Goal: Task Accomplishment & Management: Manage account settings

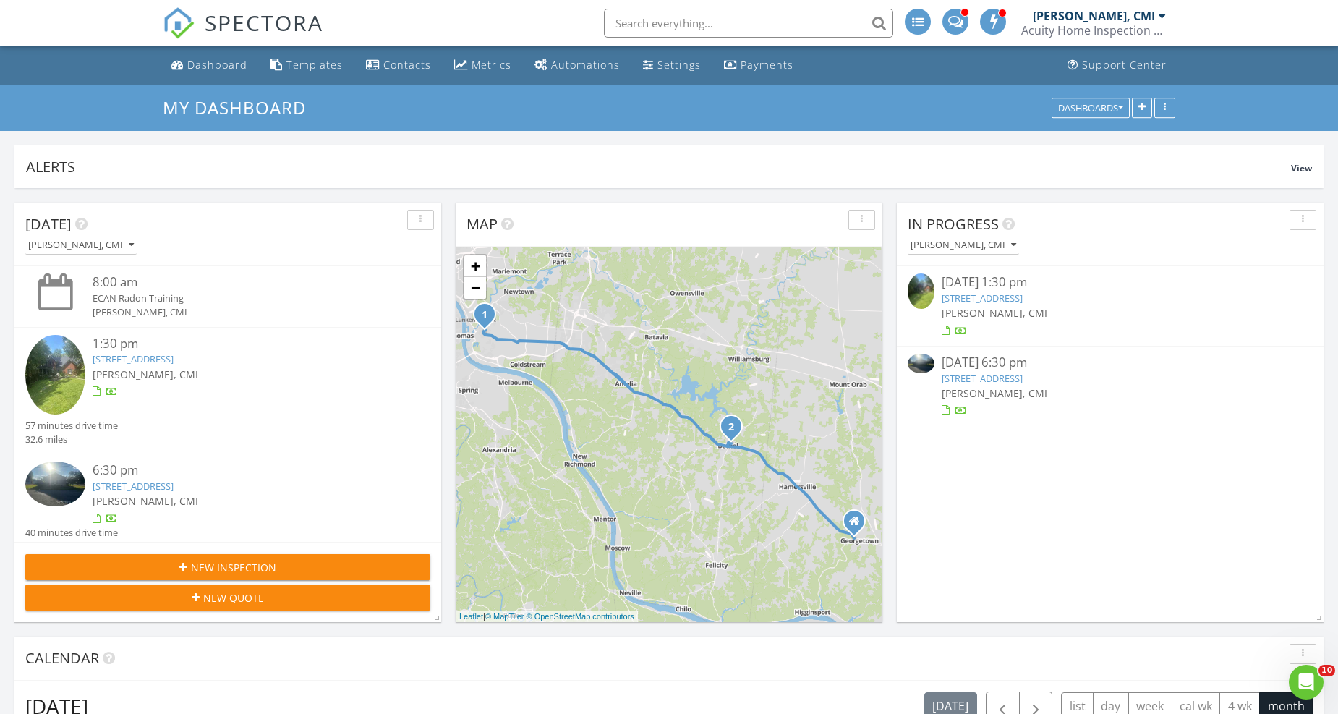
click at [958, 20] on span at bounding box center [955, 20] width 15 height 13
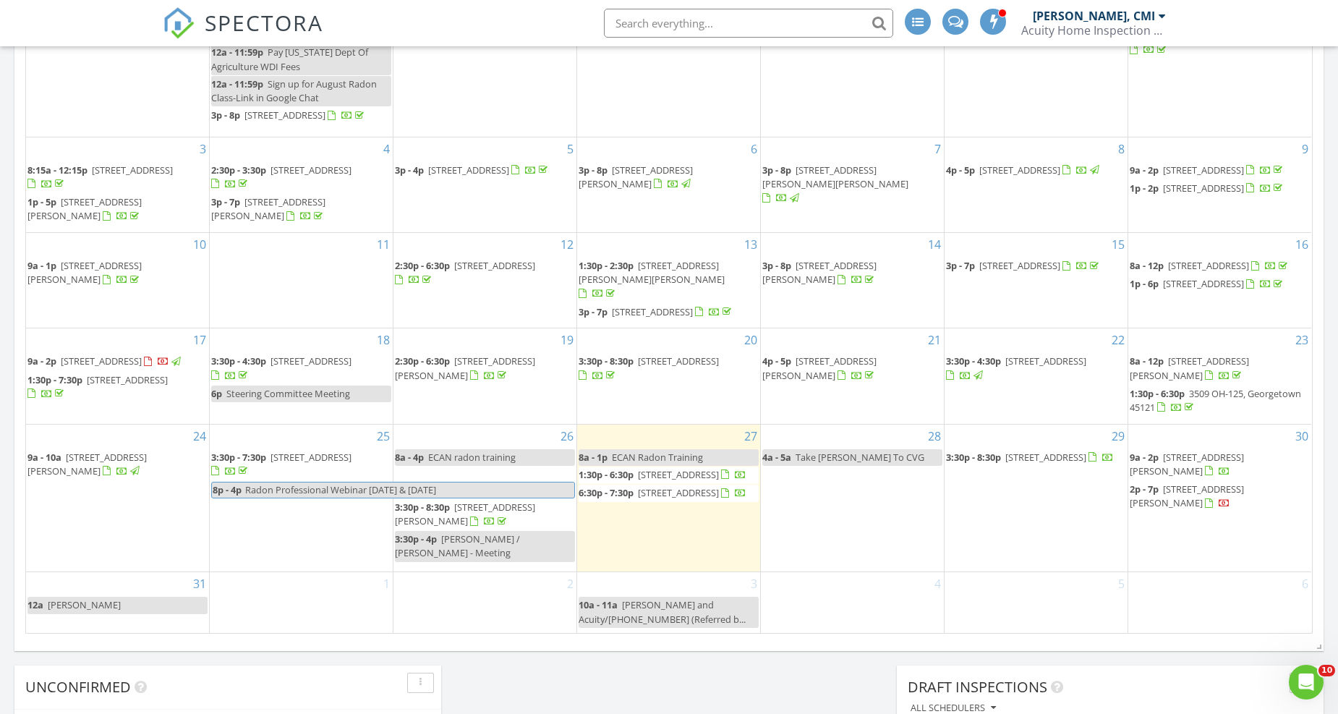
scroll to position [803, 0]
click at [1059, 463] on span "2213 State Rte 28, Goshen 45122" at bounding box center [1045, 456] width 81 height 13
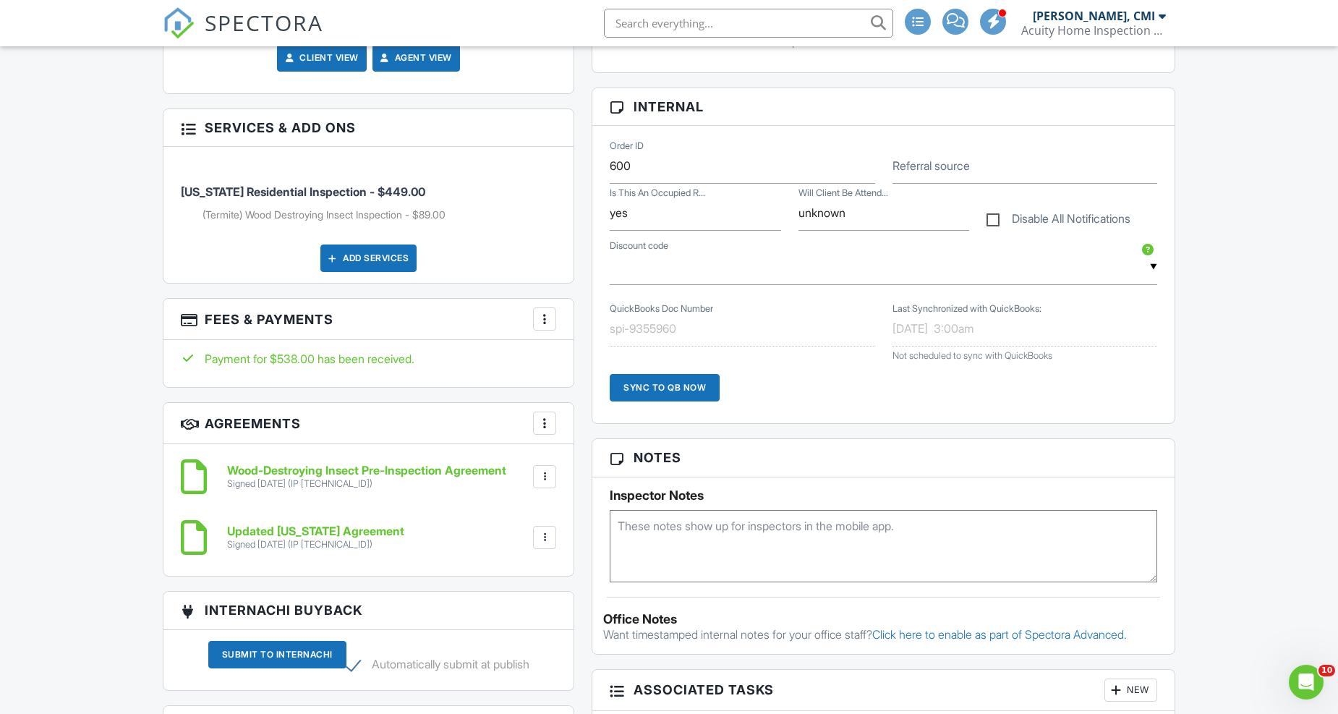
scroll to position [723, 0]
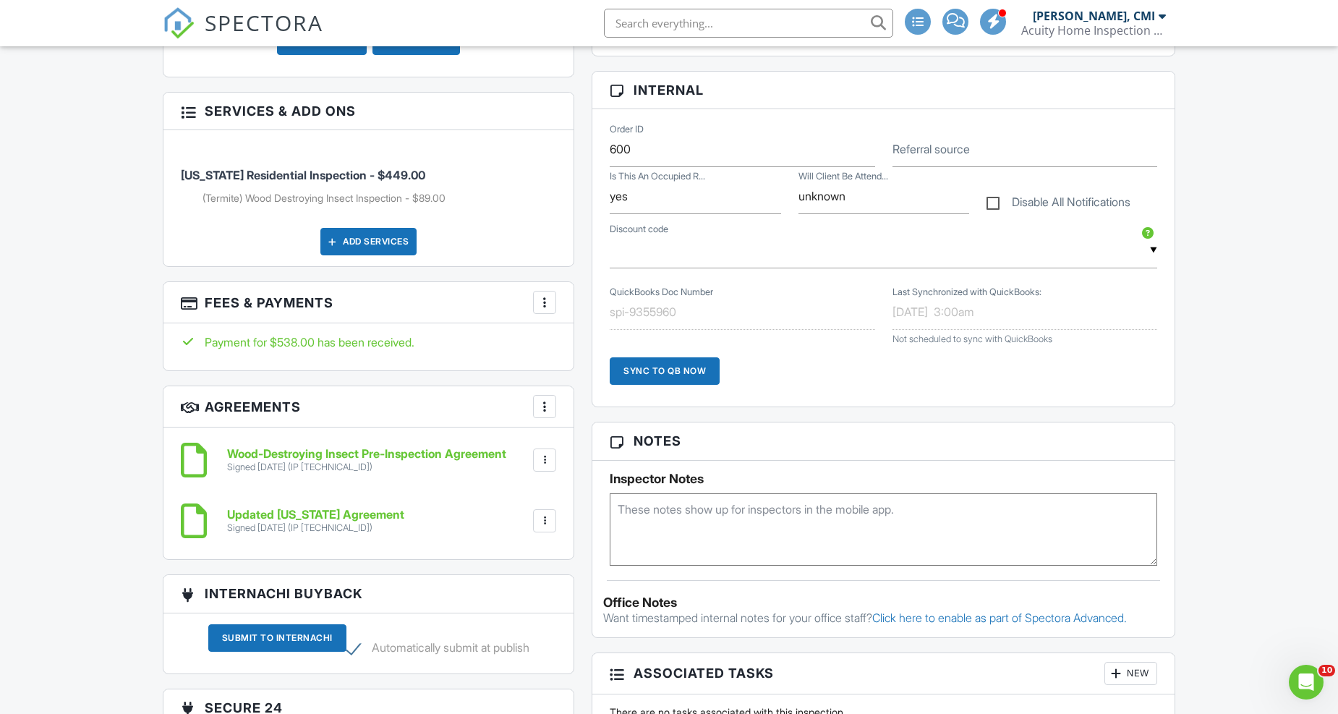
click at [457, 341] on div "Payment for $538.00 has been received." at bounding box center [368, 342] width 375 height 16
click at [545, 295] on div at bounding box center [544, 302] width 14 height 14
click at [457, 334] on div "Payment for $538.00 has been received." at bounding box center [368, 342] width 375 height 16
click at [378, 334] on div "Payment for $538.00 has been received." at bounding box center [368, 342] width 375 height 16
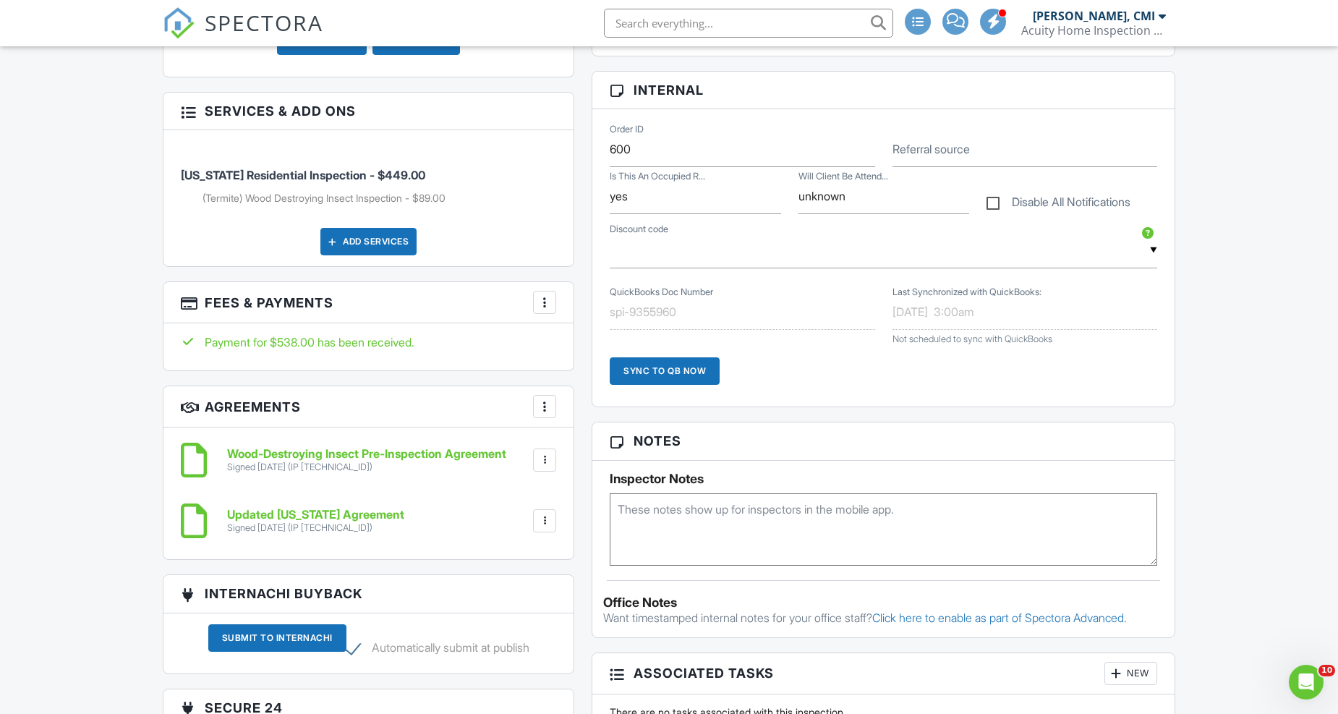
click at [326, 349] on div "Payment for $538.00 has been received." at bounding box center [368, 346] width 410 height 47
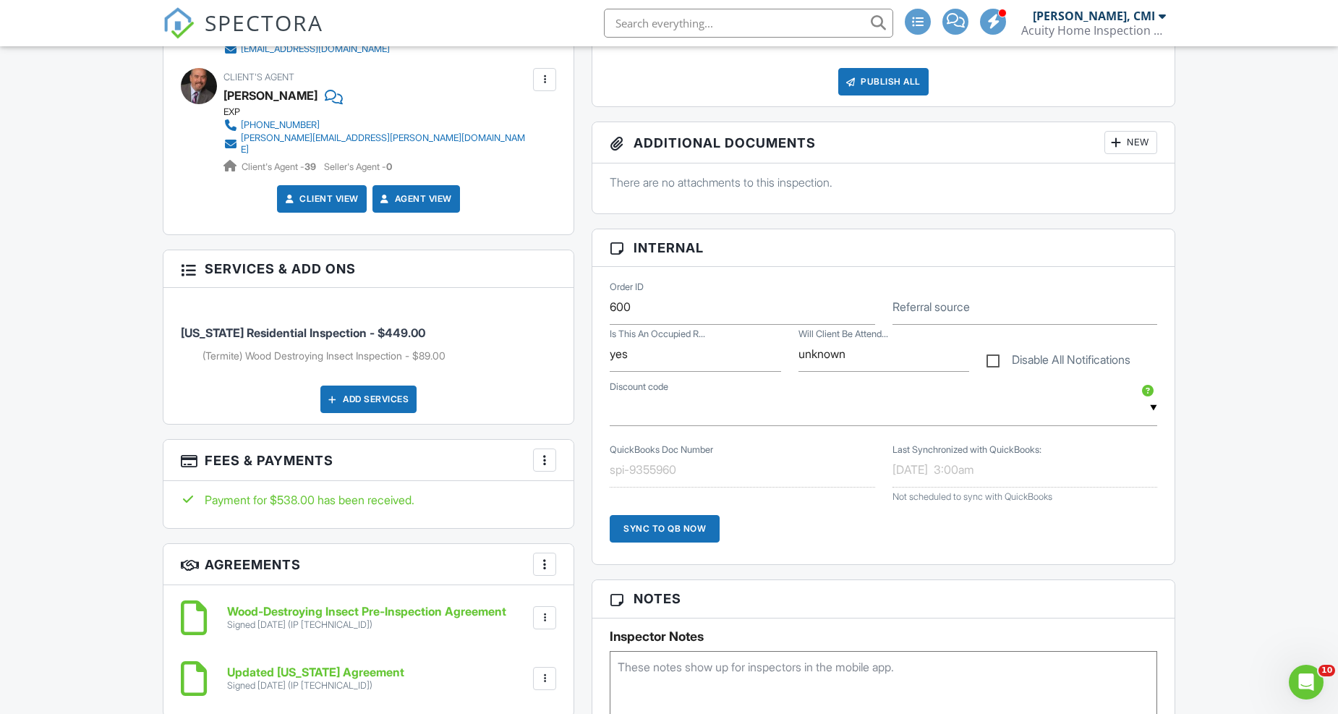
scroll to position [562, 0]
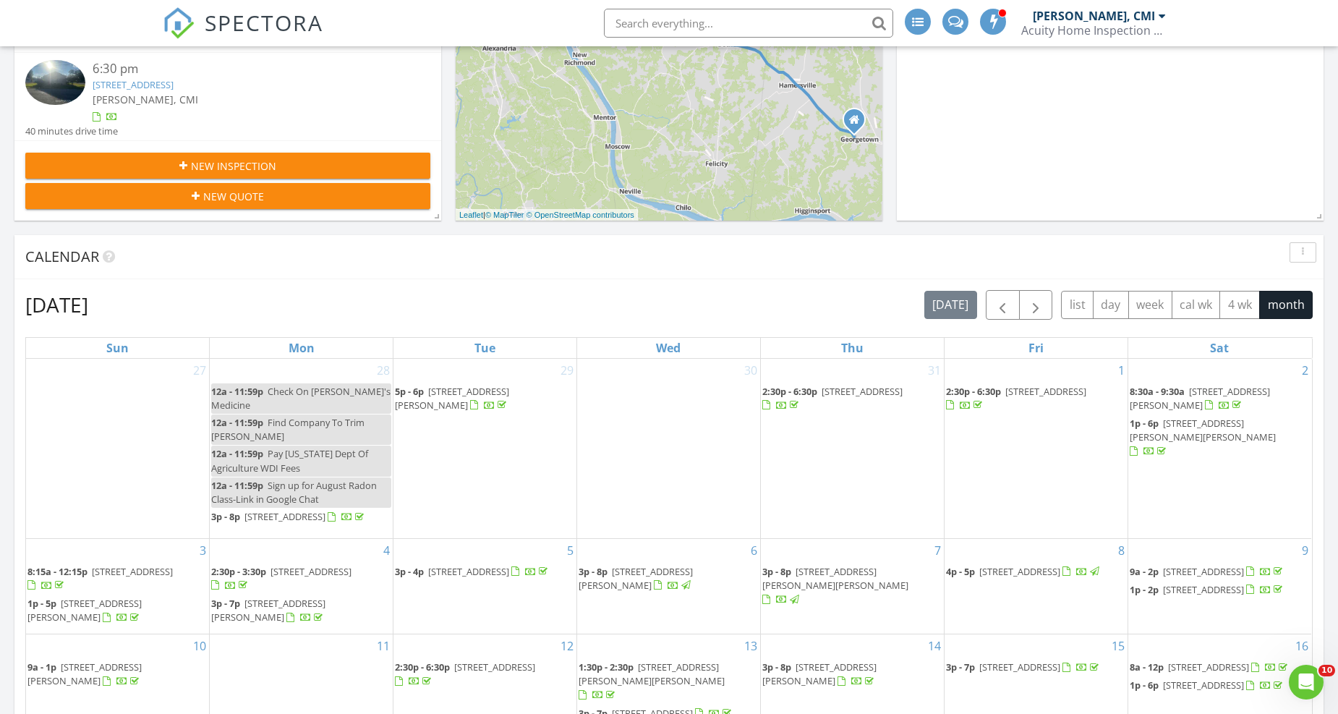
scroll to position [803, 0]
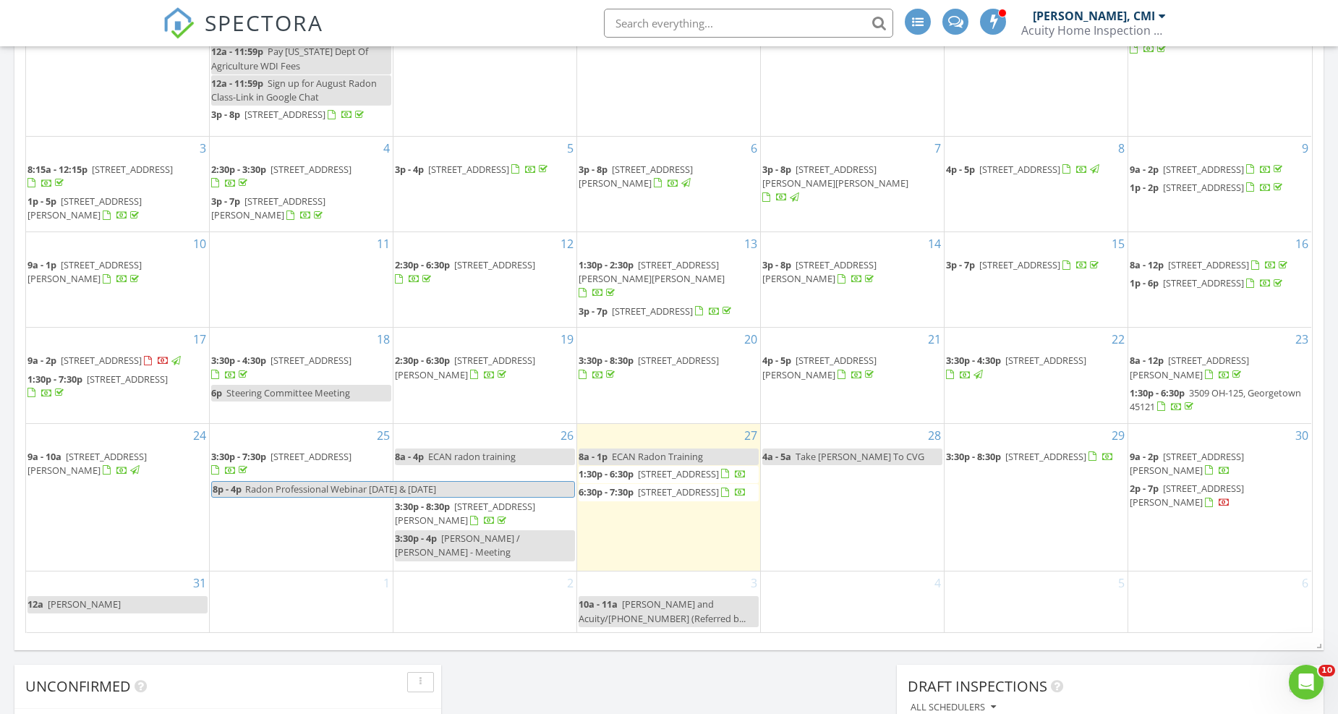
click at [1047, 461] on span "[STREET_ADDRESS]" at bounding box center [1045, 456] width 81 height 13
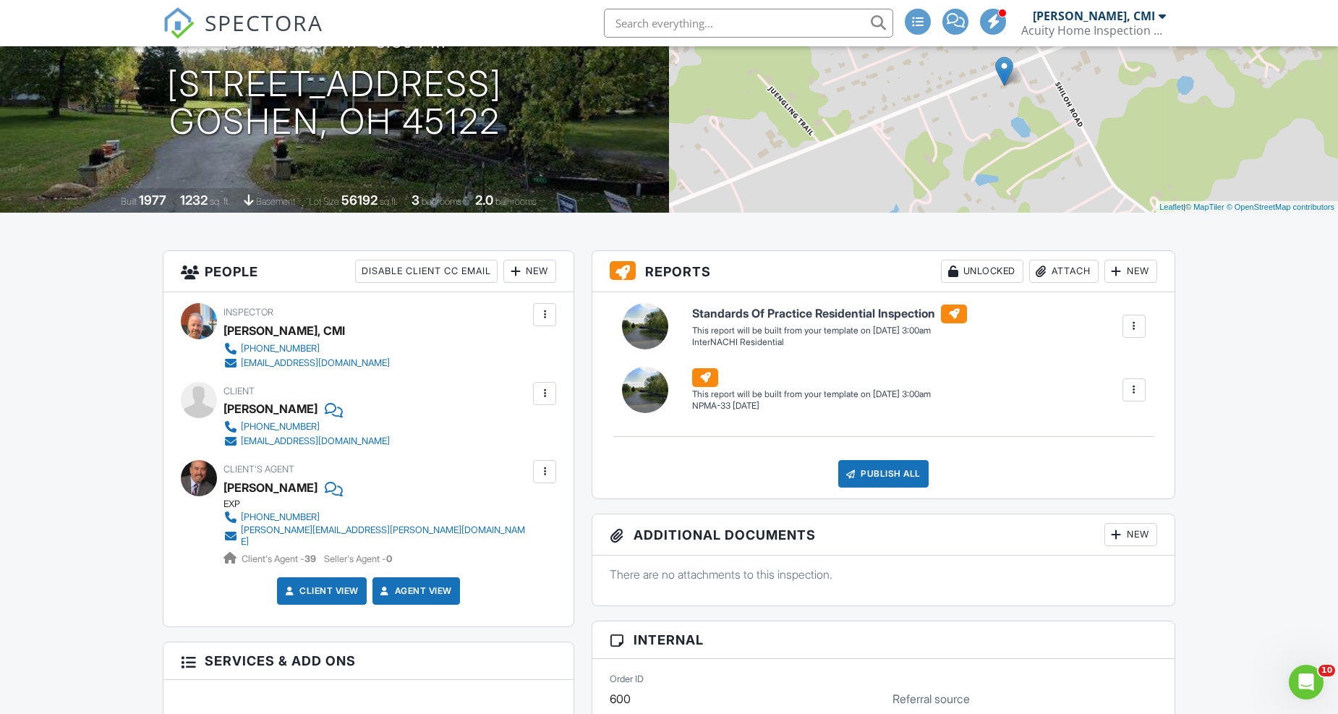
scroll to position [161, 0]
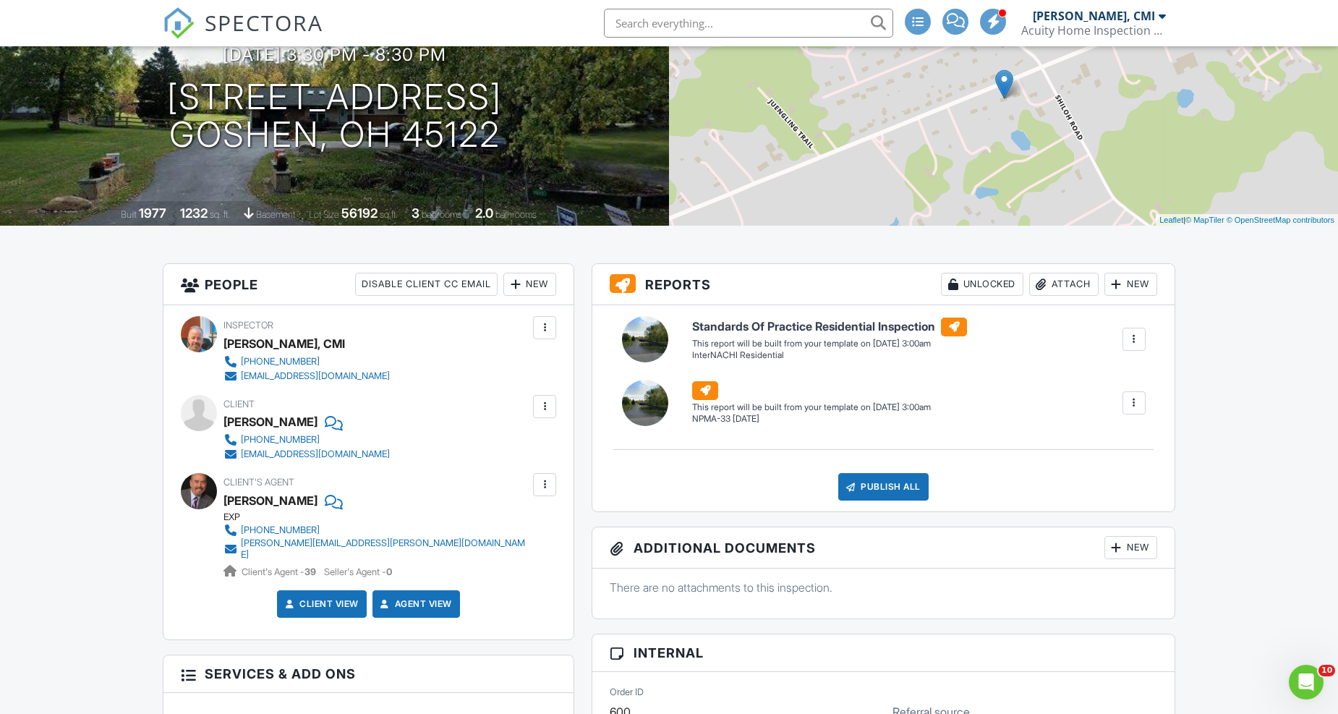
click at [250, 30] on span "SPECTORA" at bounding box center [264, 22] width 119 height 30
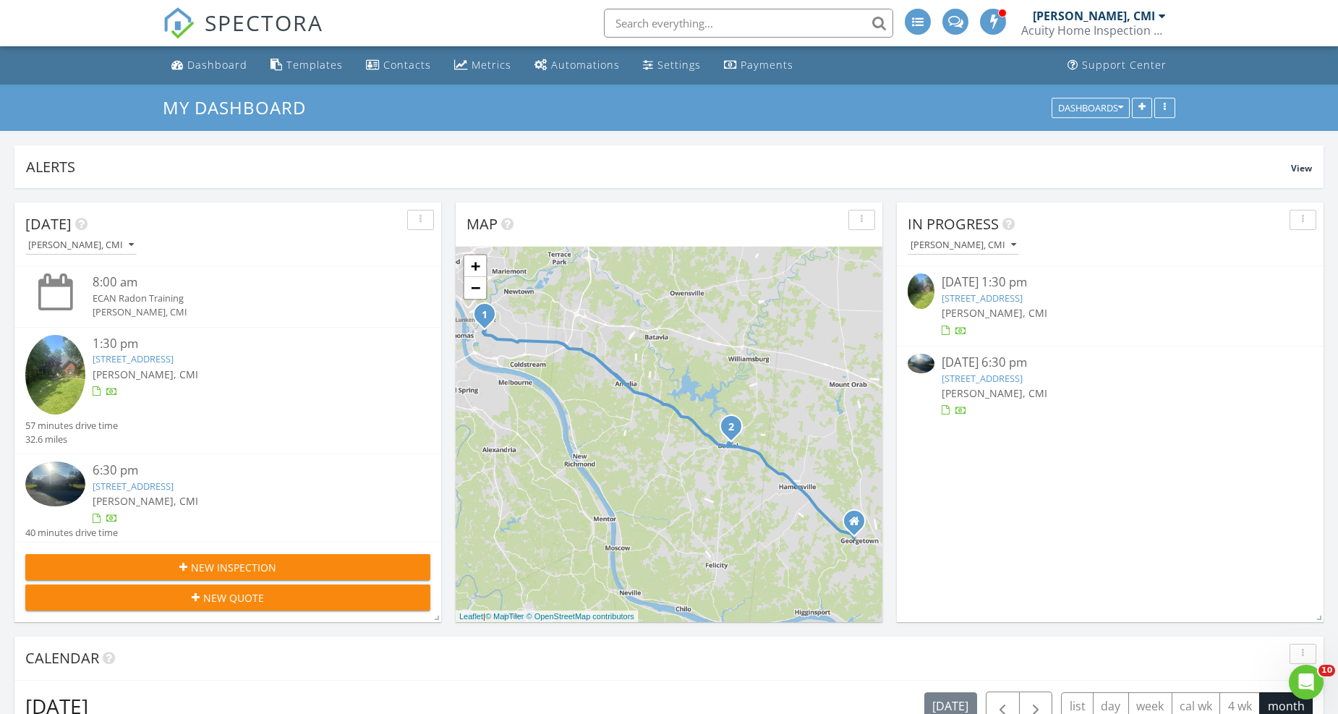
click at [992, 380] on link "[STREET_ADDRESS]" at bounding box center [982, 378] width 81 height 13
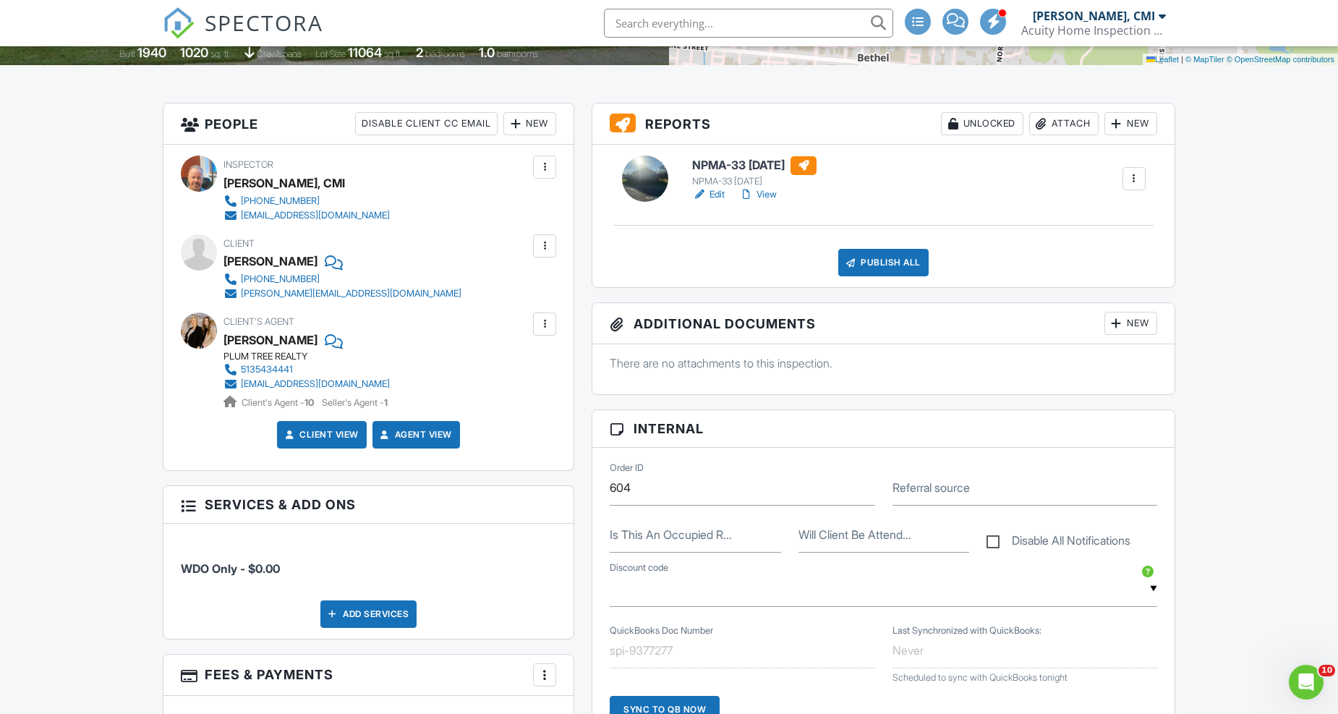
click at [713, 196] on link "Edit" at bounding box center [708, 194] width 33 height 14
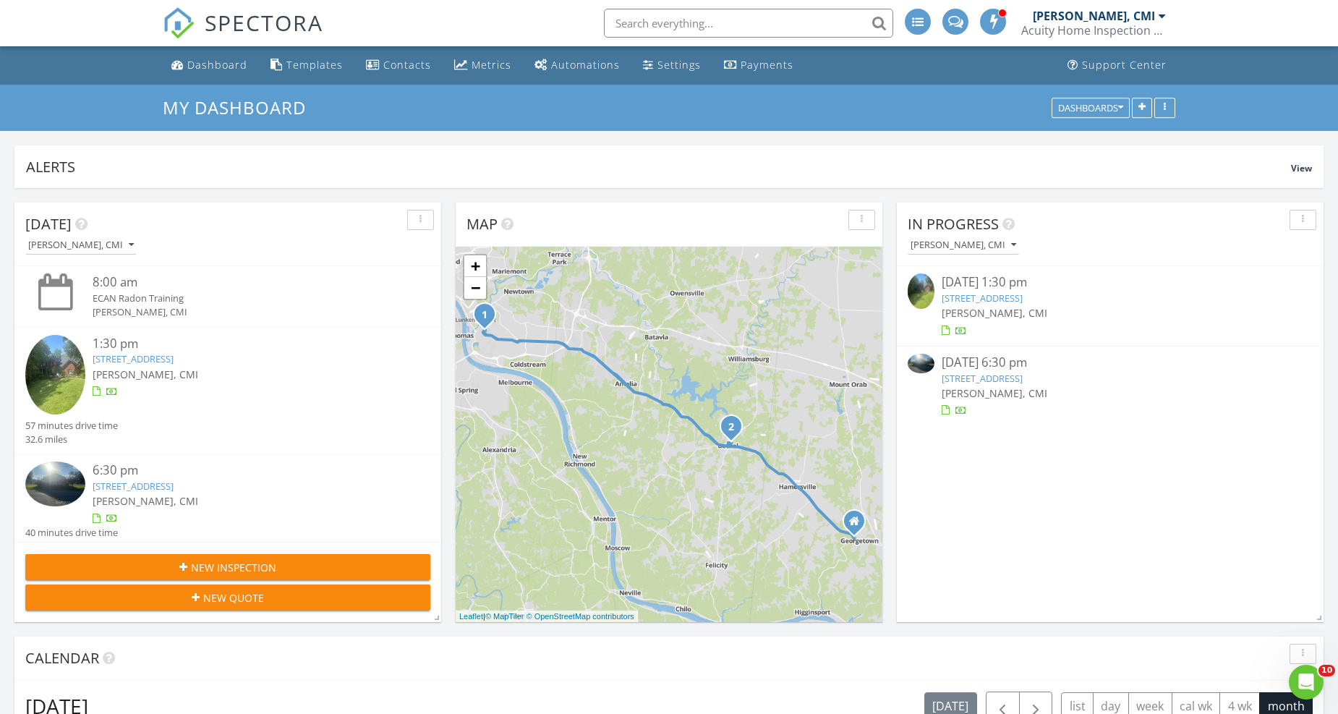
click at [695, 17] on input "text" at bounding box center [748, 23] width 289 height 29
click at [738, 17] on input "text" at bounding box center [748, 23] width 289 height 29
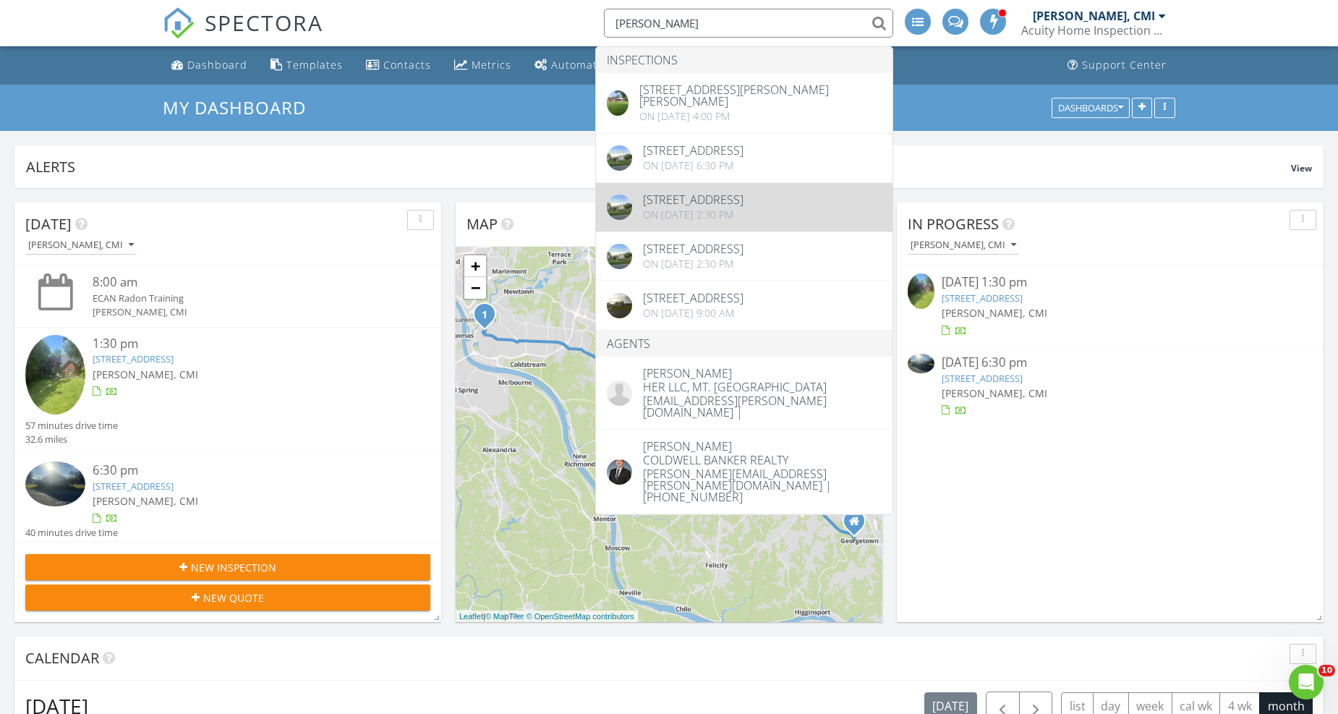
type input "nick"
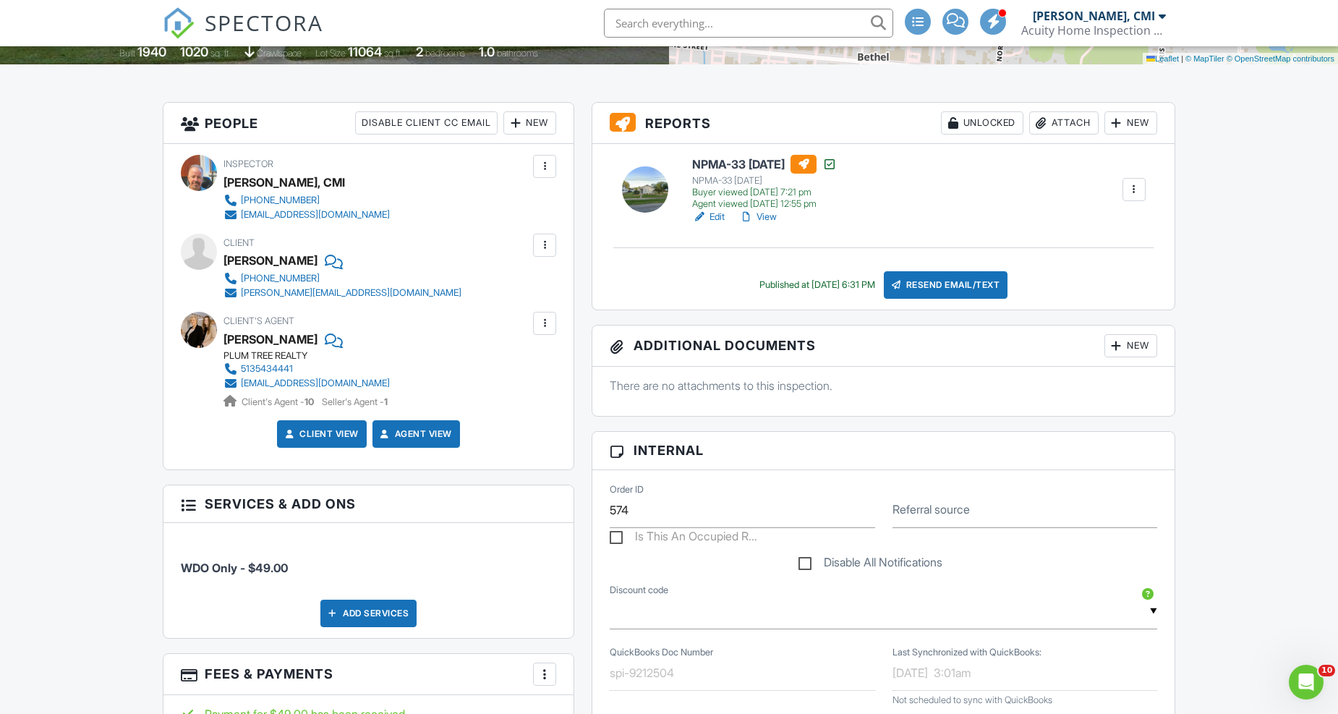
scroll to position [321, 0]
drag, startPoint x: 0, startPoint y: 0, endPoint x: 769, endPoint y: 218, distance: 799.7
click at [769, 218] on link "View" at bounding box center [758, 217] width 38 height 14
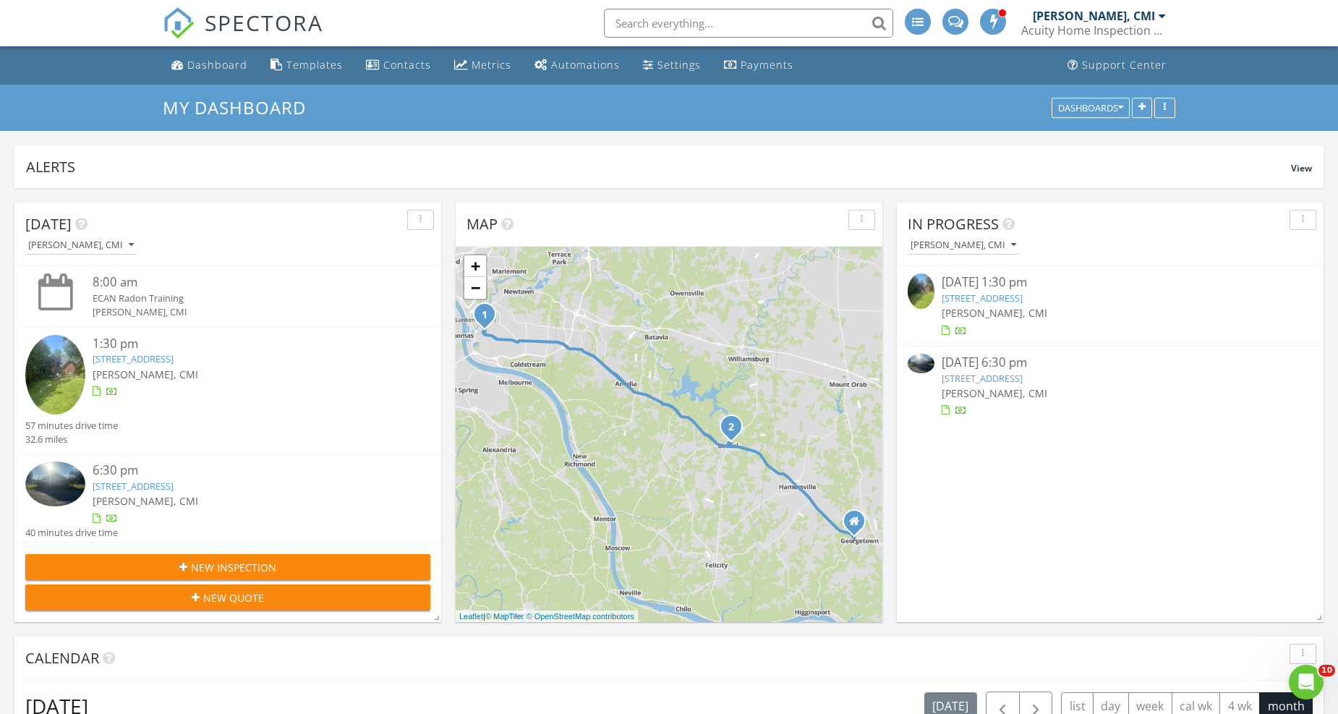
click at [721, 25] on input "text" at bounding box center [748, 23] width 289 height 29
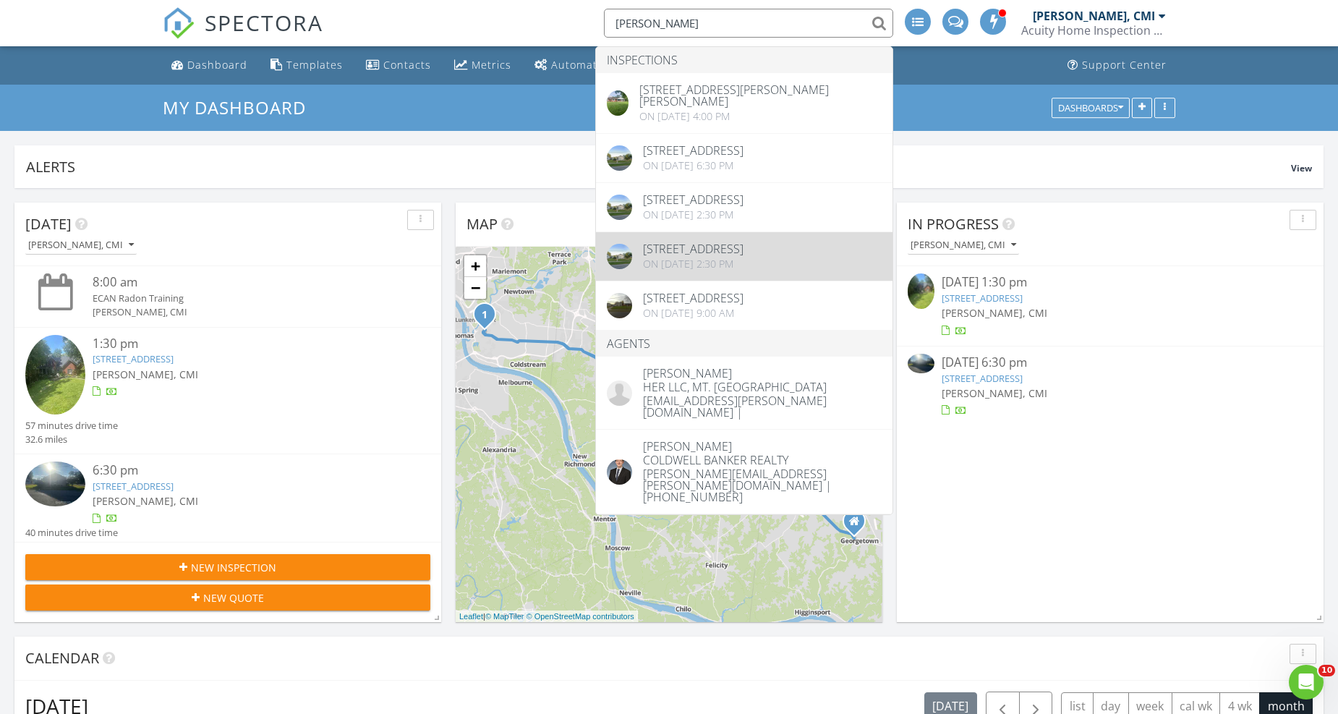
type input "nick"
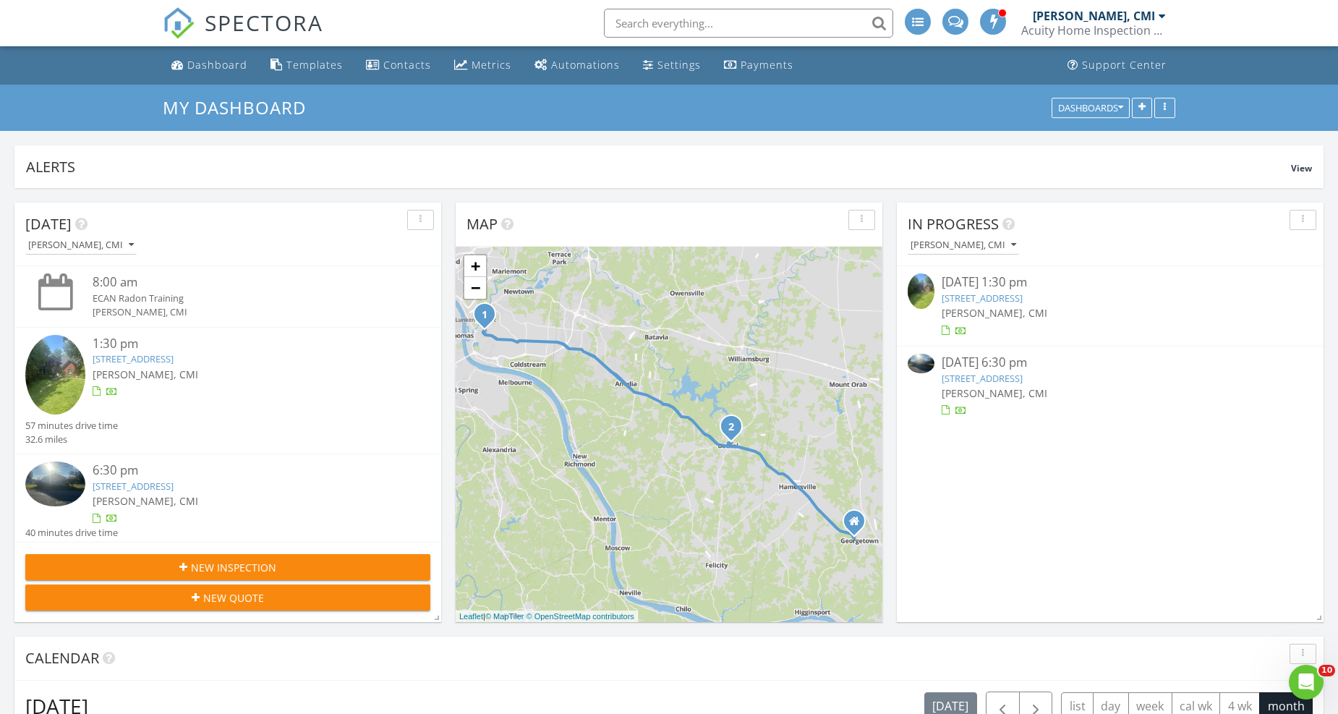
click at [695, 22] on input "text" at bounding box center [748, 23] width 289 height 29
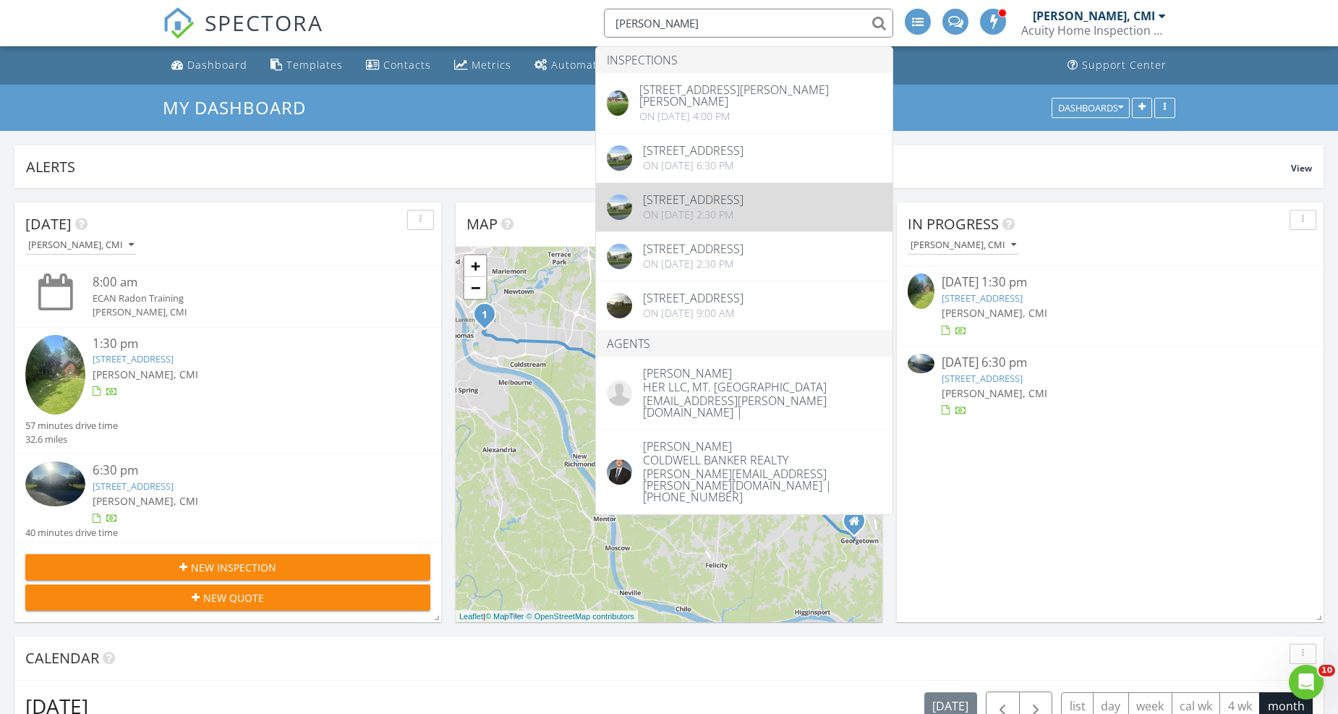
type input "nick"
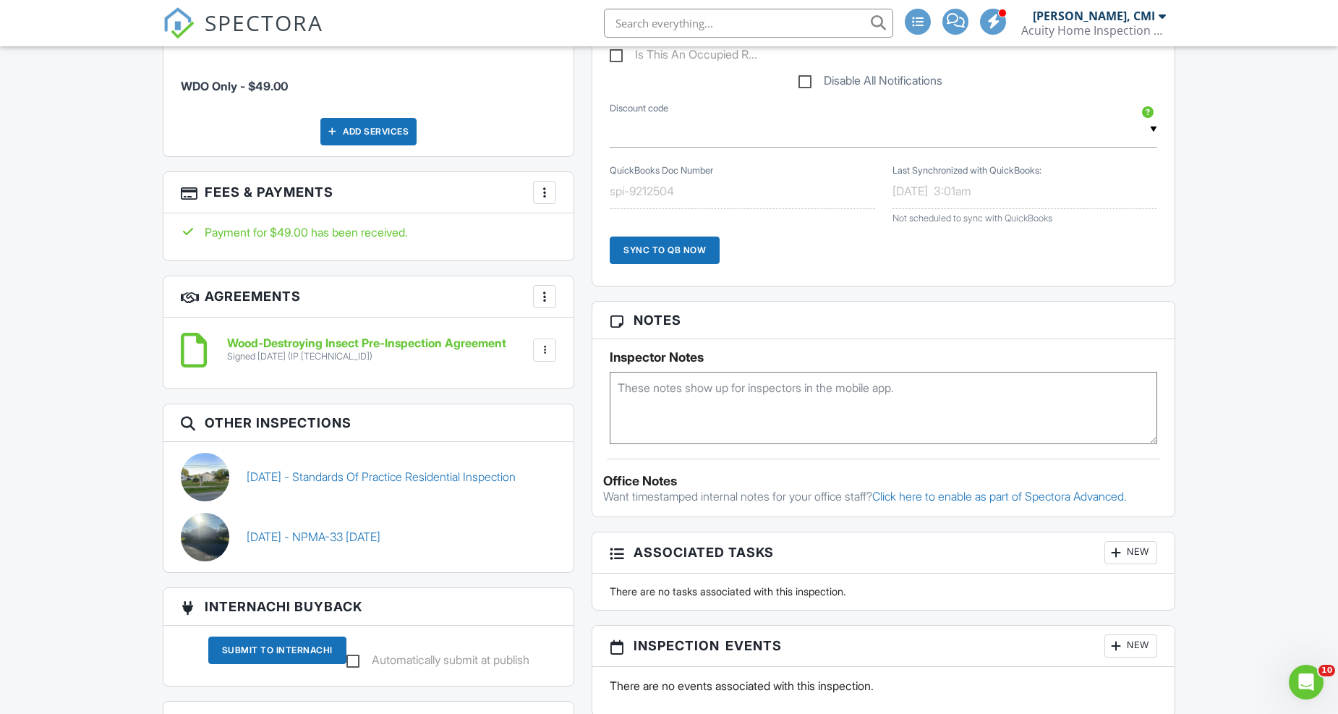
click at [546, 193] on div at bounding box center [544, 192] width 14 height 14
click at [616, 305] on li "View Invoice" at bounding box center [617, 309] width 151 height 36
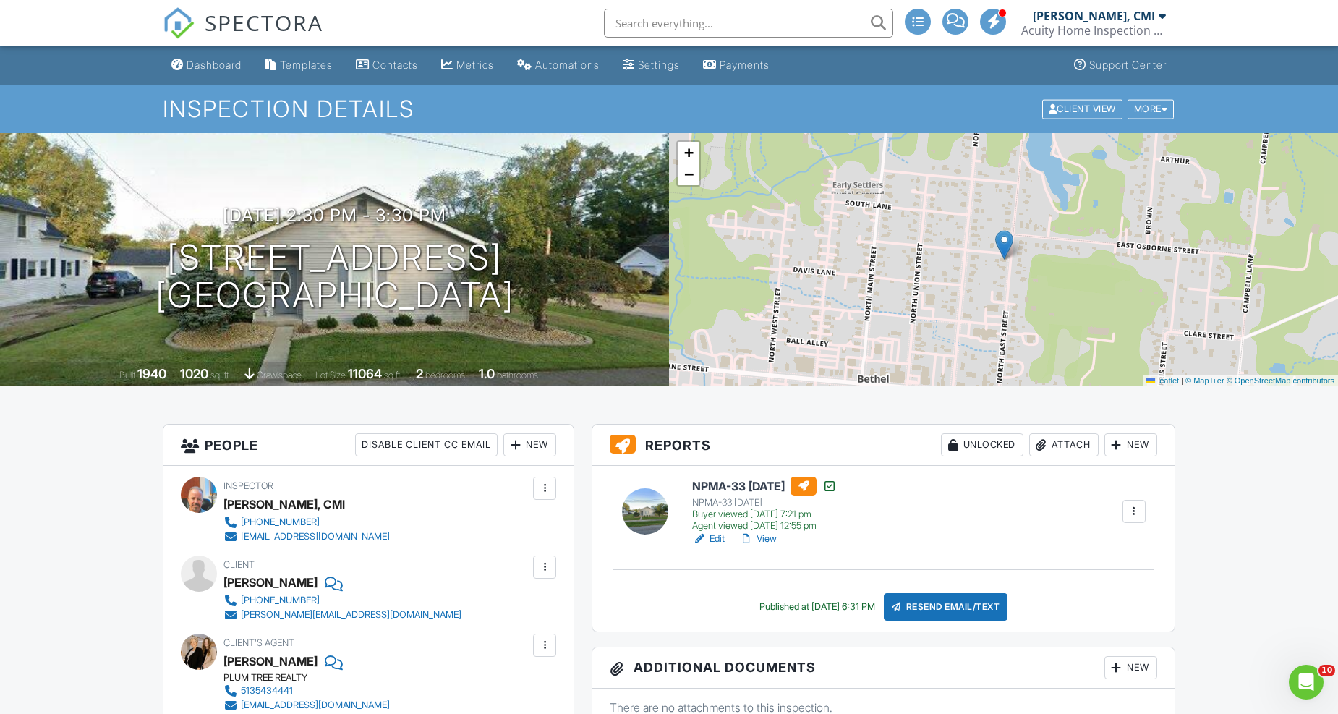
click at [709, 26] on input "text" at bounding box center [748, 23] width 289 height 29
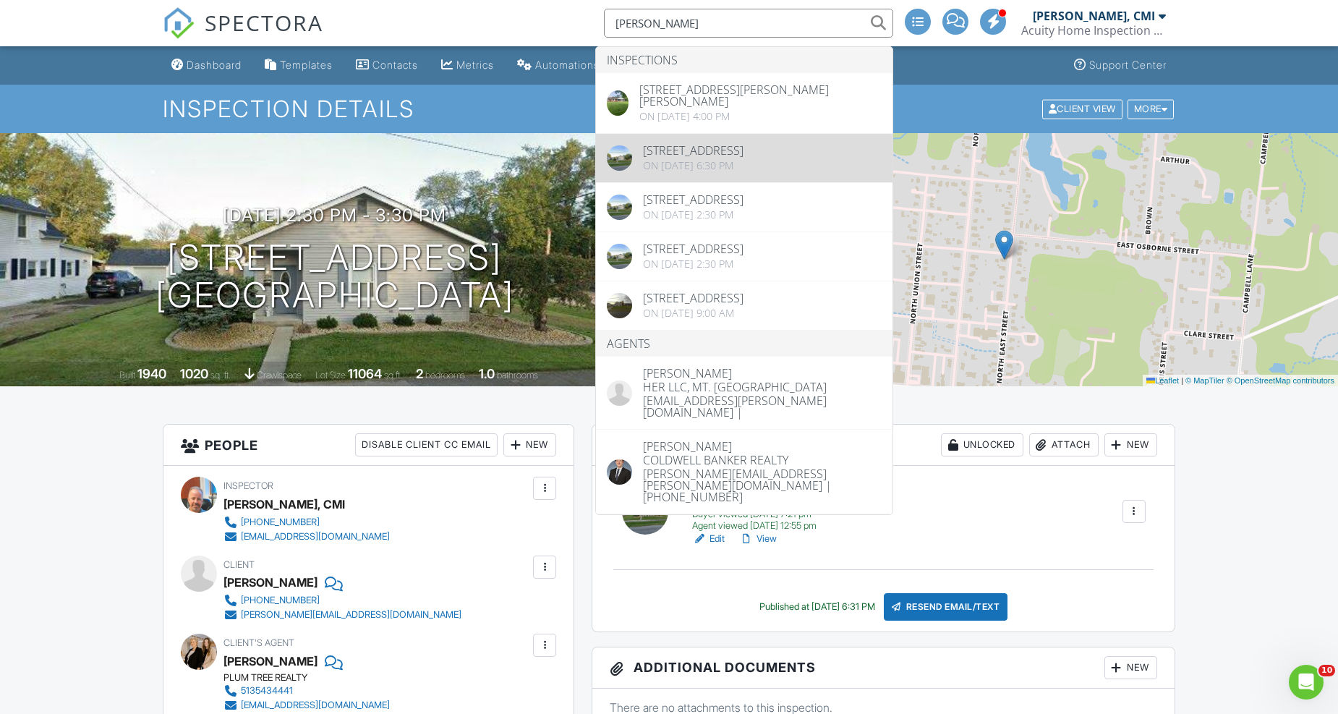
type input "nick"
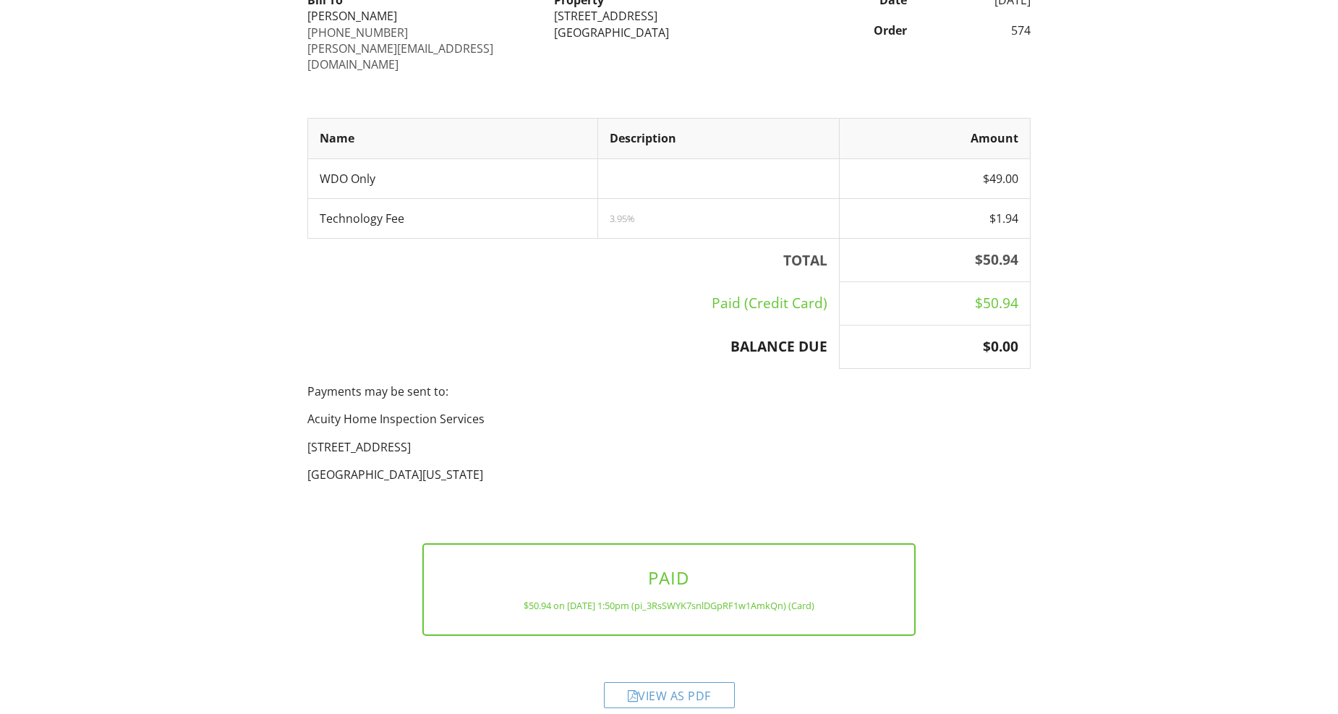
scroll to position [169, 0]
click at [660, 680] on div "View as PDF" at bounding box center [669, 693] width 131 height 26
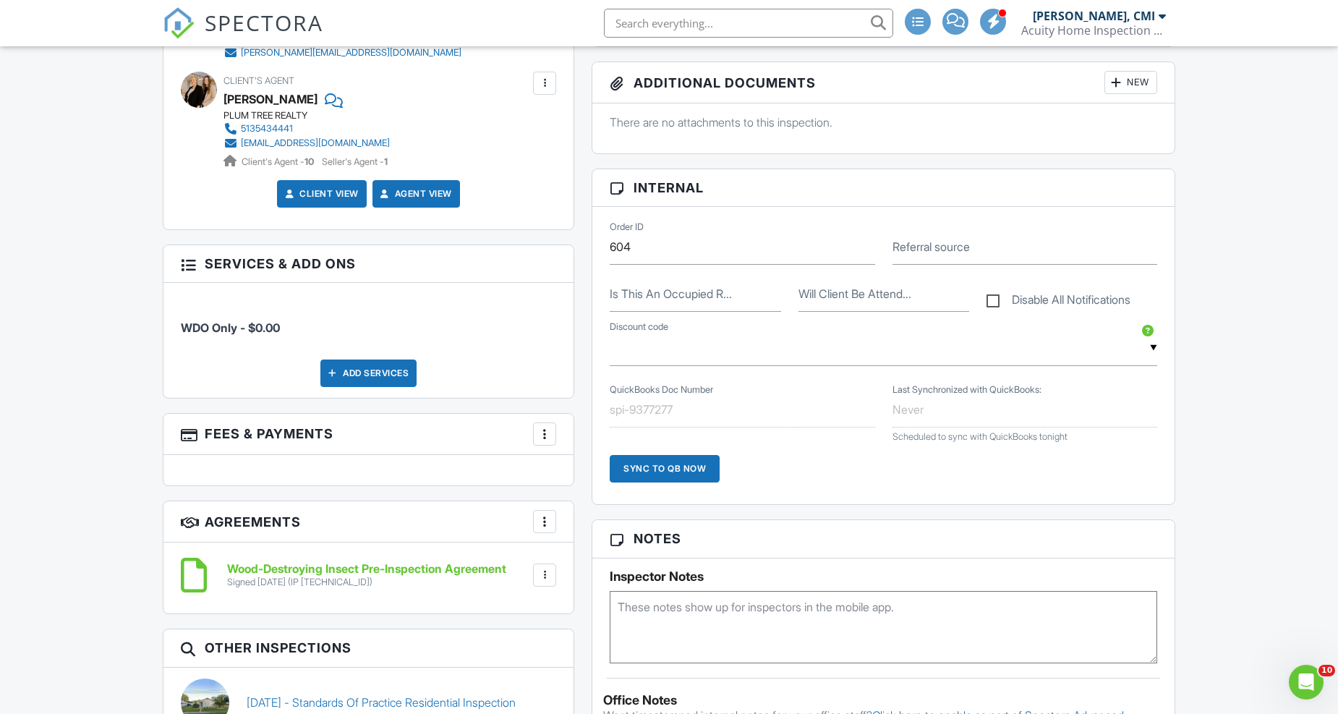
click at [550, 438] on div at bounding box center [544, 434] width 14 height 14
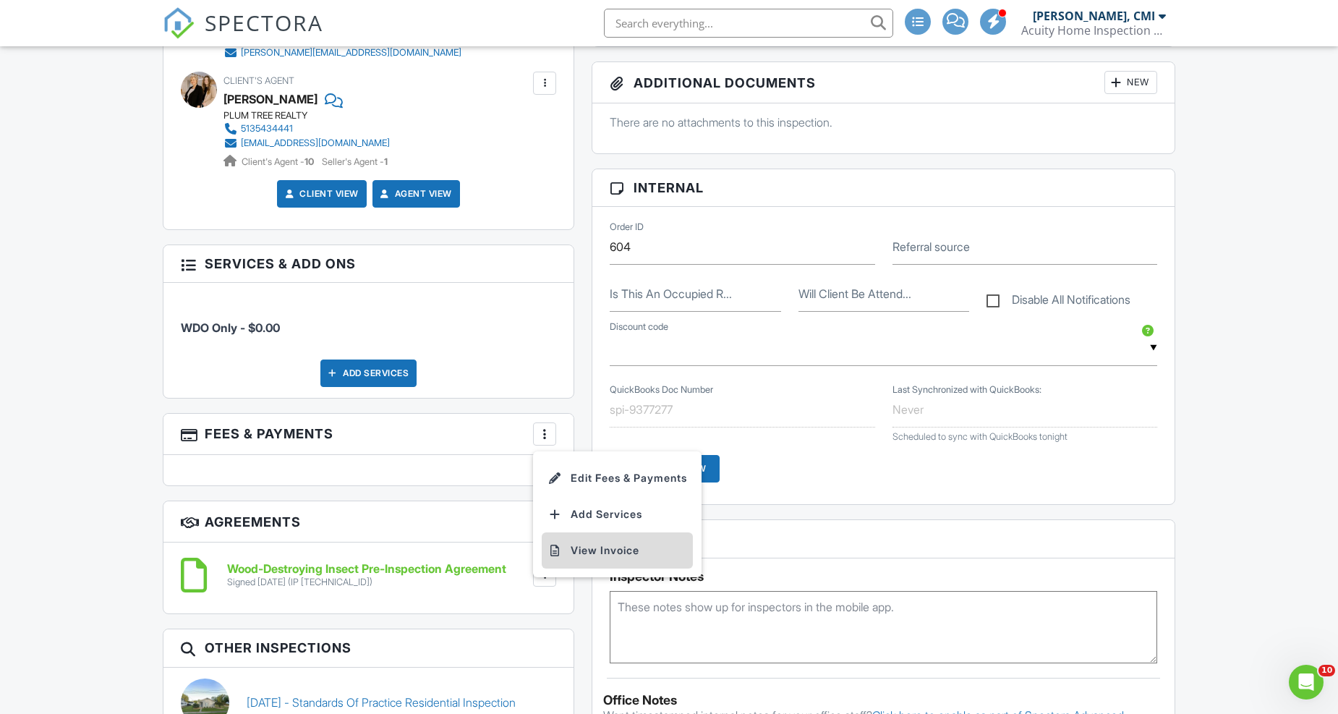
click at [612, 552] on li "View Invoice" at bounding box center [617, 550] width 151 height 36
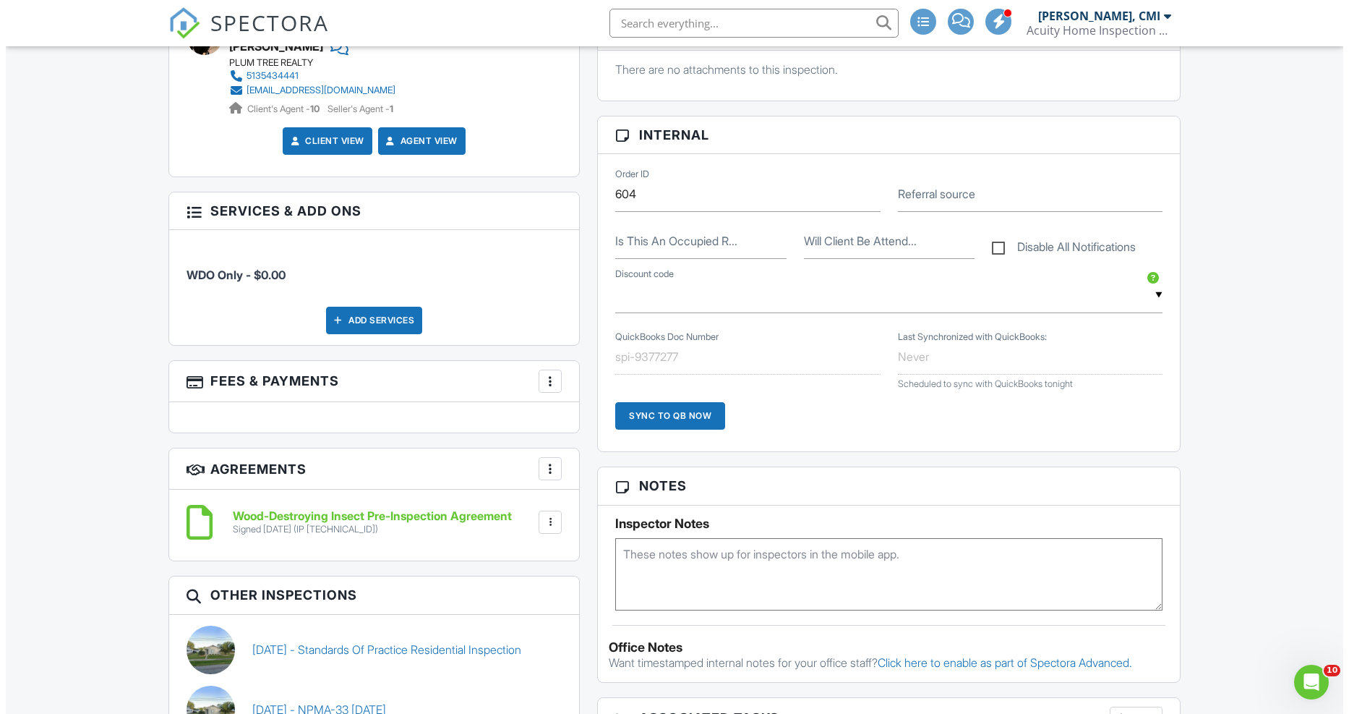
scroll to position [642, 0]
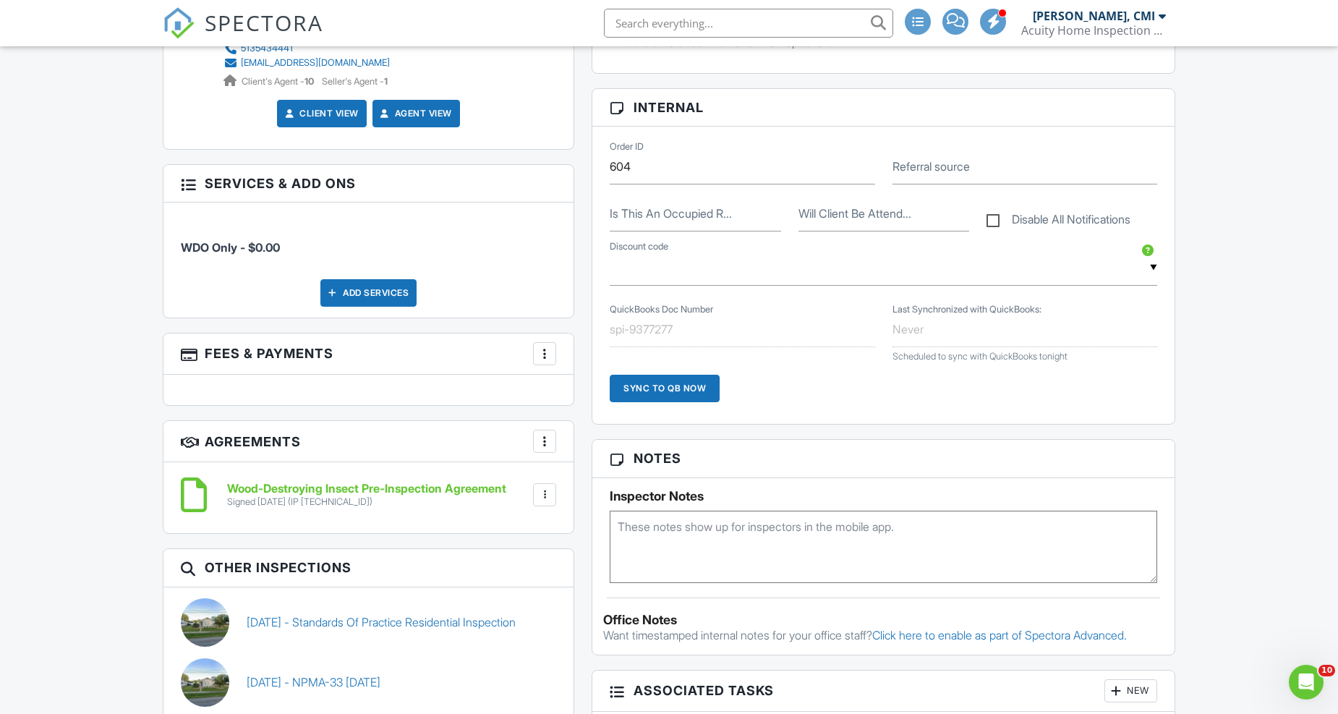
click at [547, 356] on div at bounding box center [544, 353] width 14 height 14
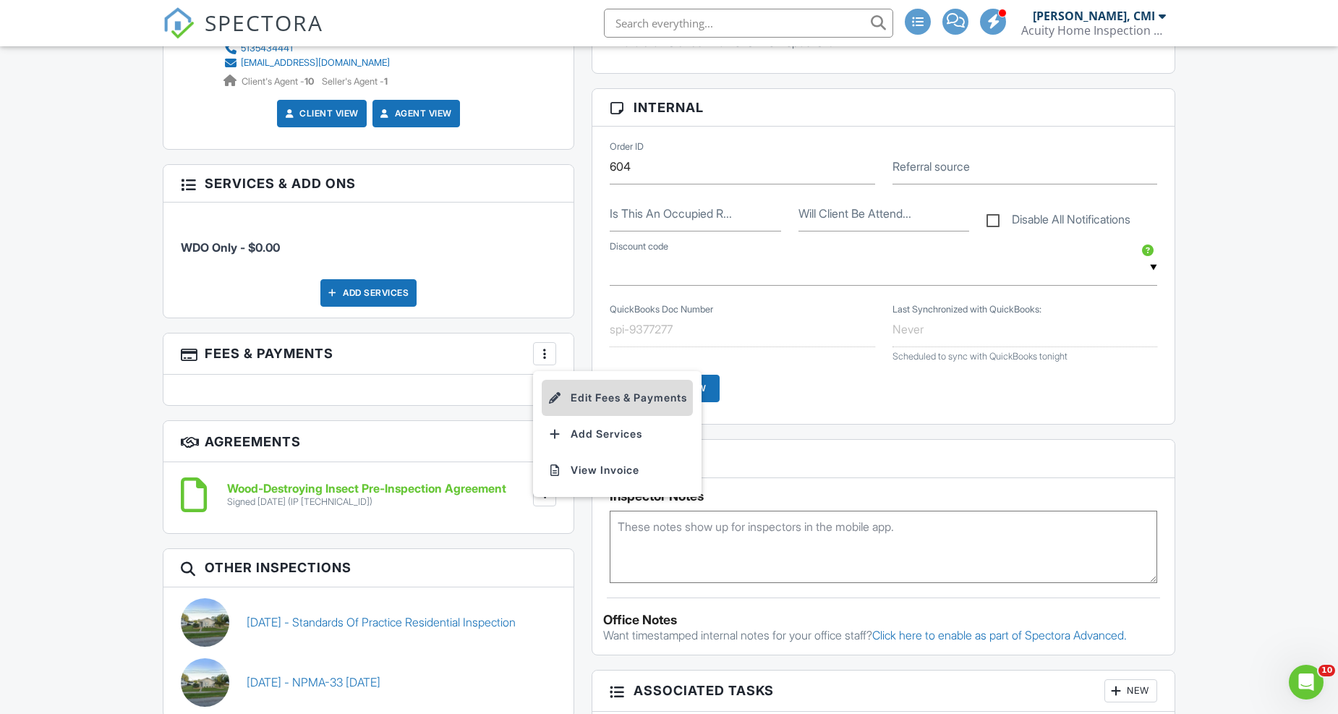
click at [576, 399] on li "Edit Fees & Payments" at bounding box center [617, 398] width 151 height 36
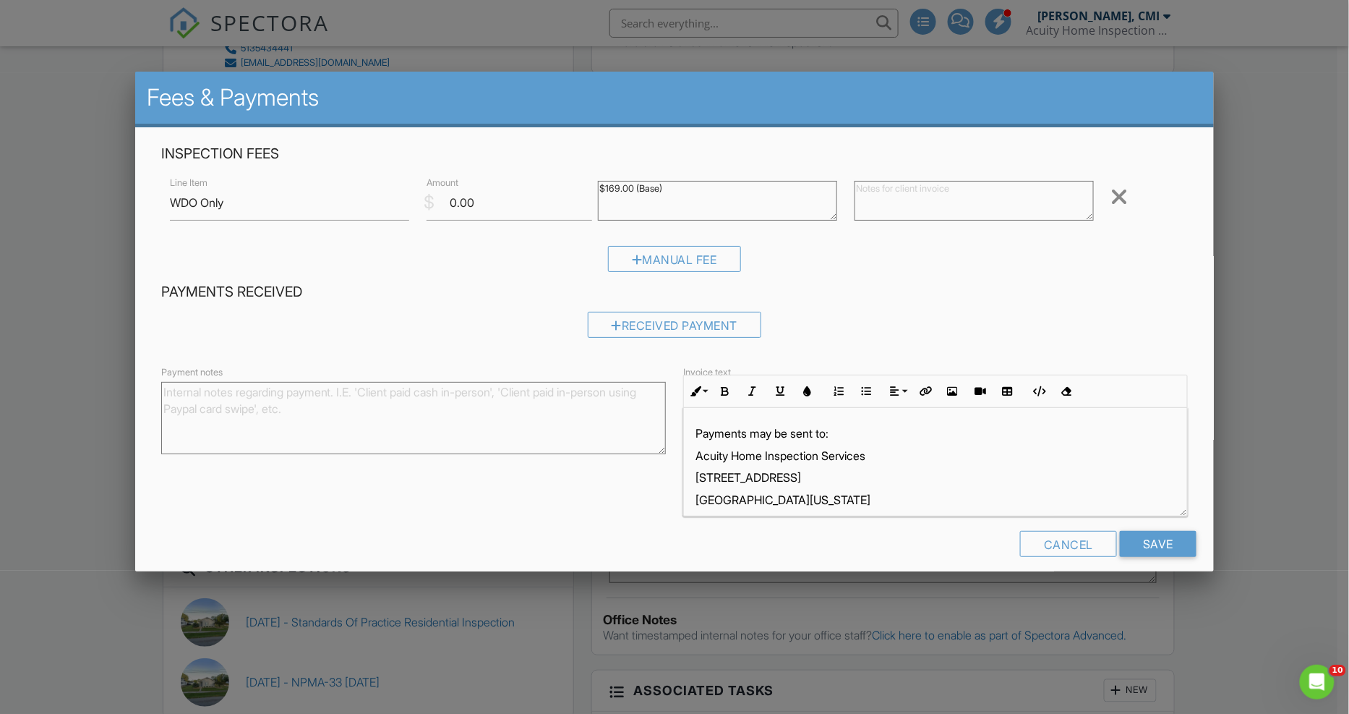
click at [257, 401] on textarea "Payment notes" at bounding box center [413, 418] width 505 height 72
drag, startPoint x: 664, startPoint y: 189, endPoint x: 573, endPoint y: 187, distance: 90.4
click at [573, 187] on div "Line Item WDO Only $ Amount 0.00 $169.00 (Base) Remove" at bounding box center [675, 203] width 1028 height 58
click at [327, 406] on textarea "Payment notes" at bounding box center [413, 418] width 505 height 72
type textarea "R"
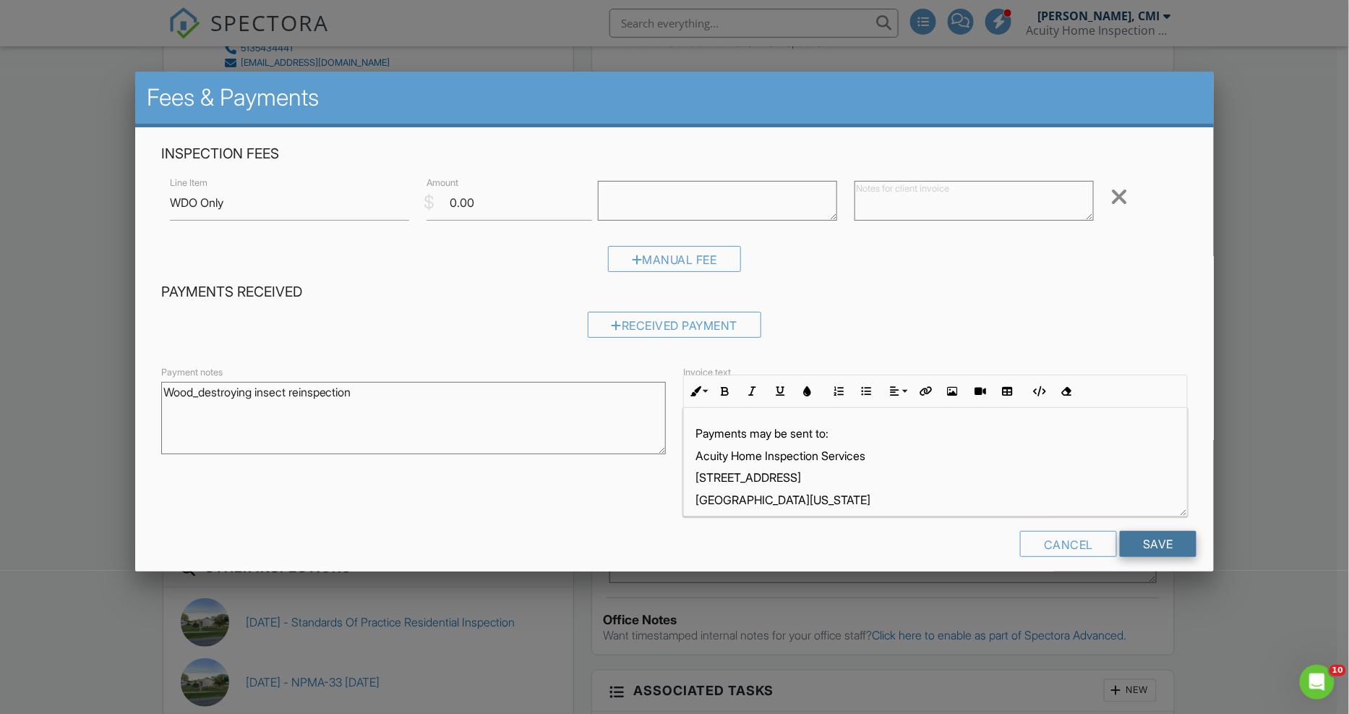
type textarea "Wood_destroying insect reinspection"
click at [1164, 550] on input "Save" at bounding box center [1158, 544] width 77 height 26
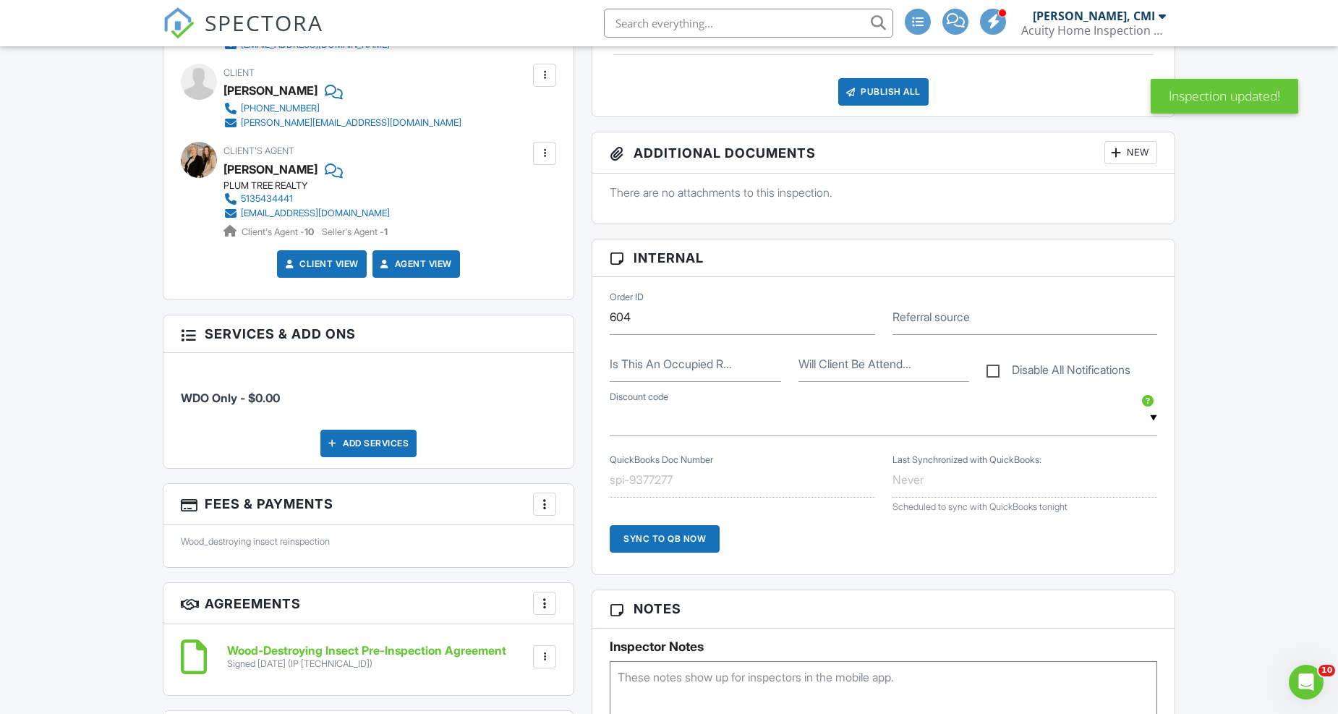
scroll to position [562, 0]
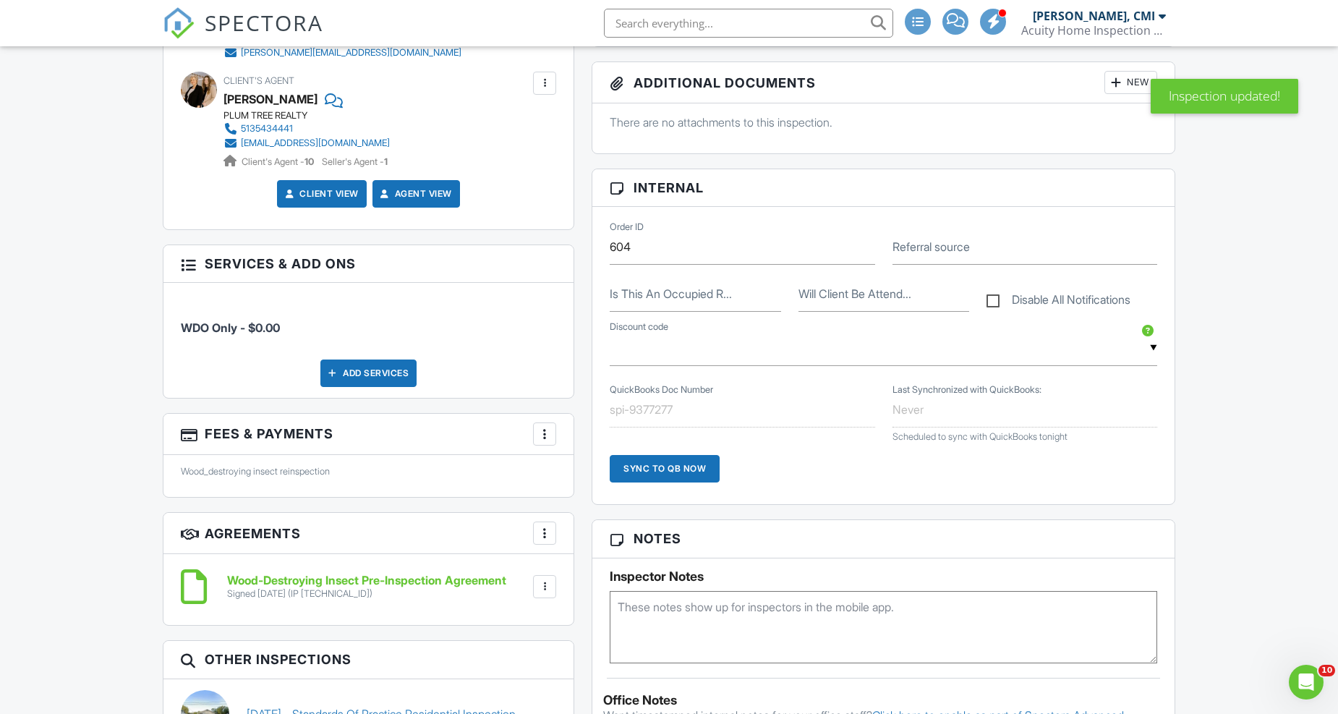
click at [547, 434] on div at bounding box center [544, 434] width 14 height 14
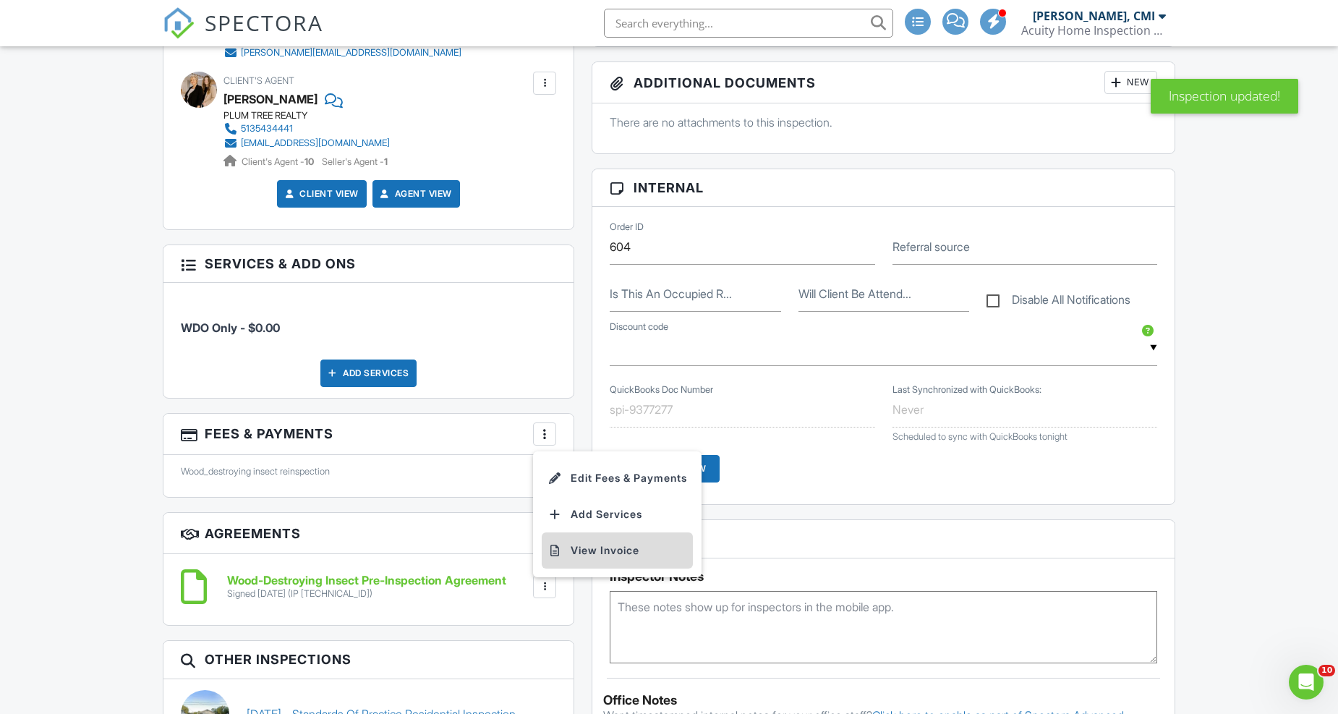
click at [598, 545] on li "View Invoice" at bounding box center [617, 550] width 151 height 36
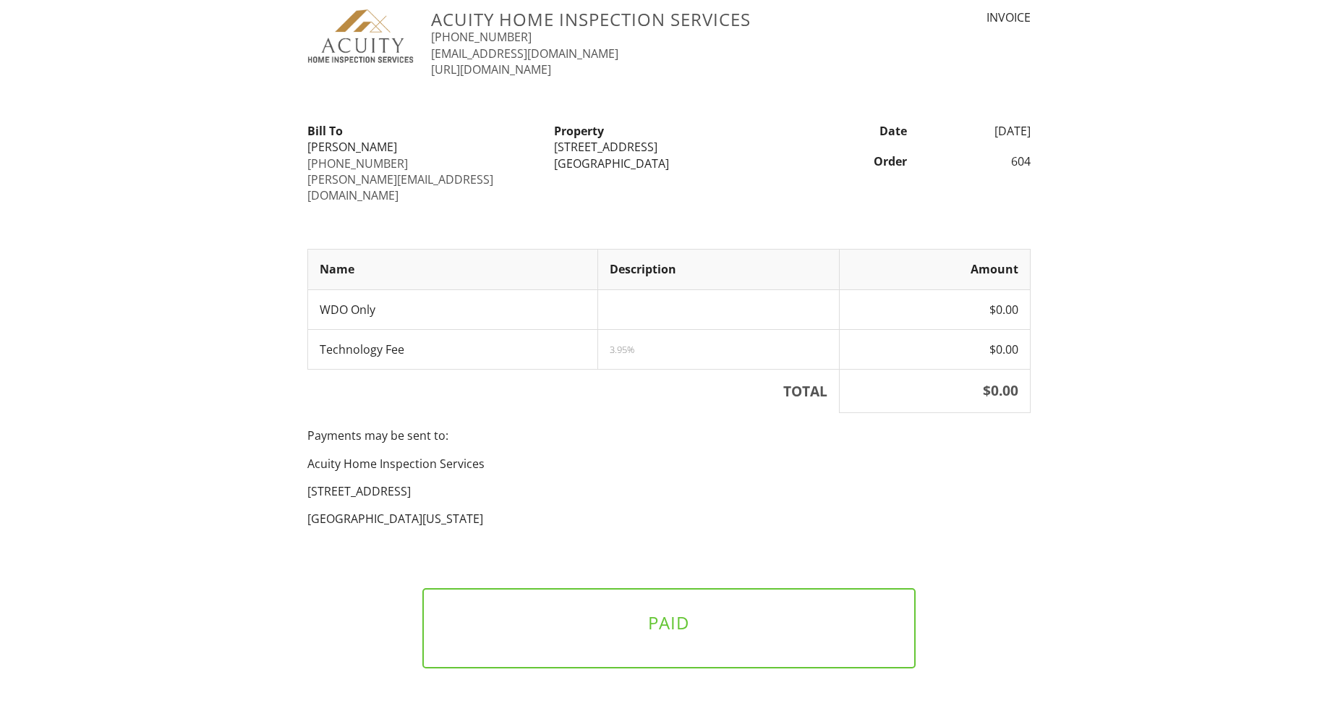
scroll to position [70, 0]
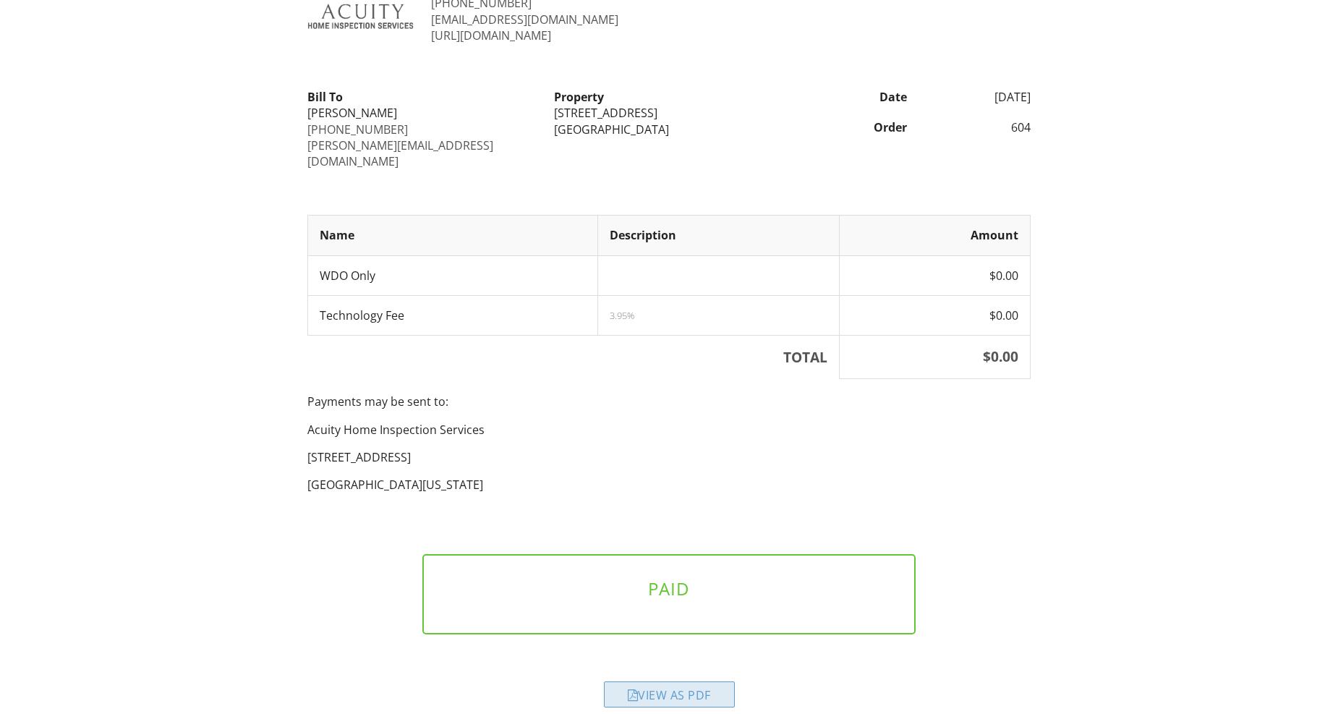
click at [686, 681] on div "View as PDF" at bounding box center [669, 694] width 131 height 26
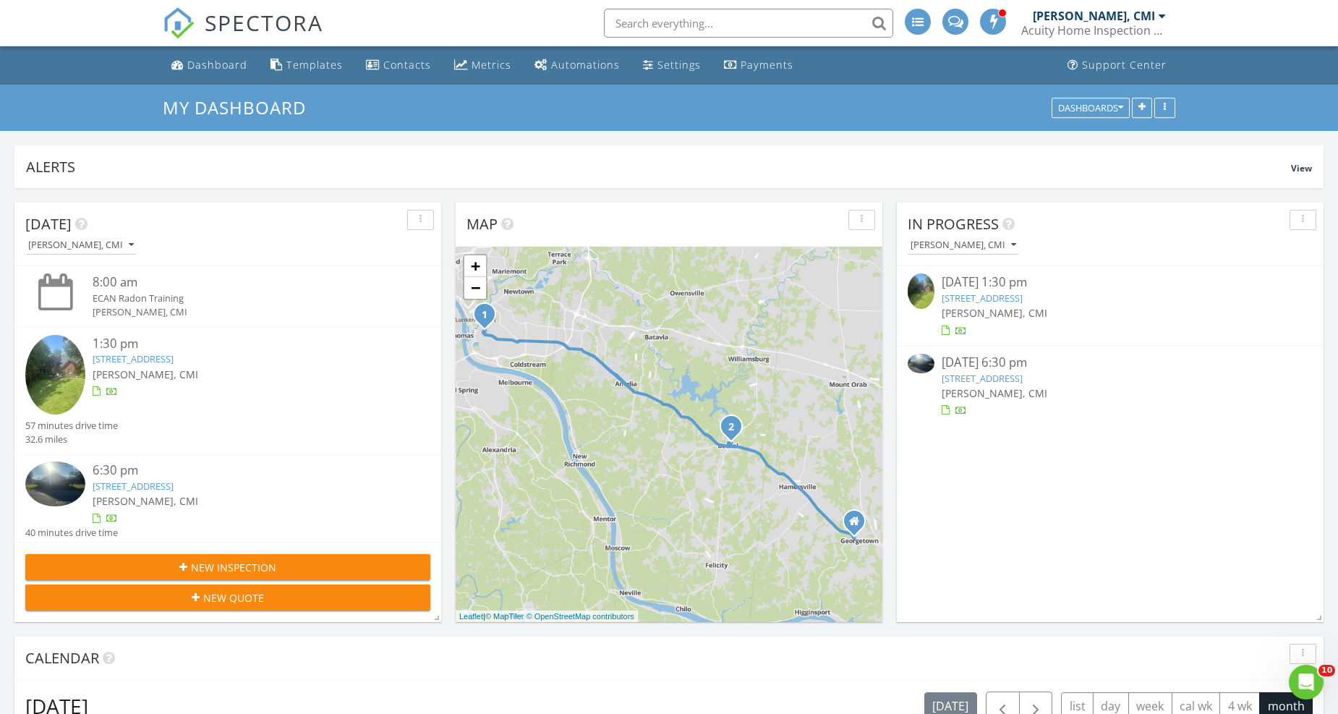
click at [984, 375] on link "[STREET_ADDRESS]" at bounding box center [982, 378] width 81 height 13
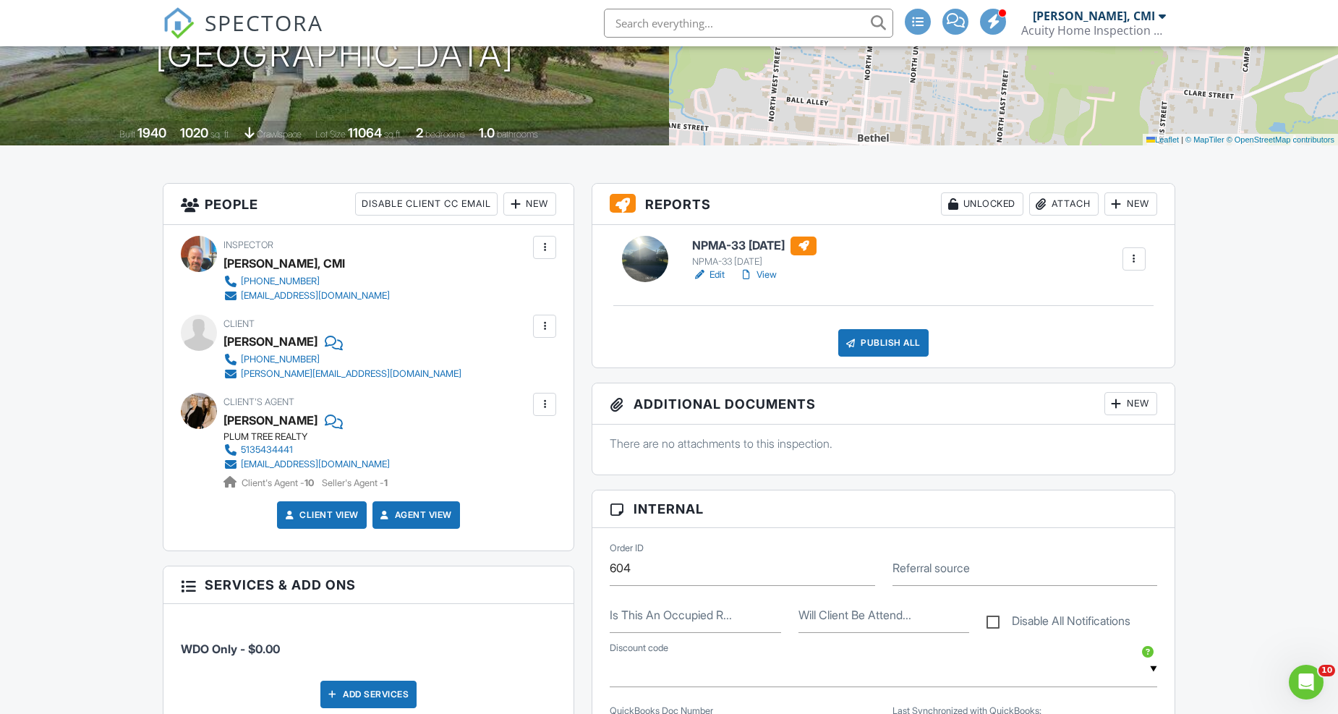
click at [769, 270] on link "View" at bounding box center [758, 275] width 38 height 14
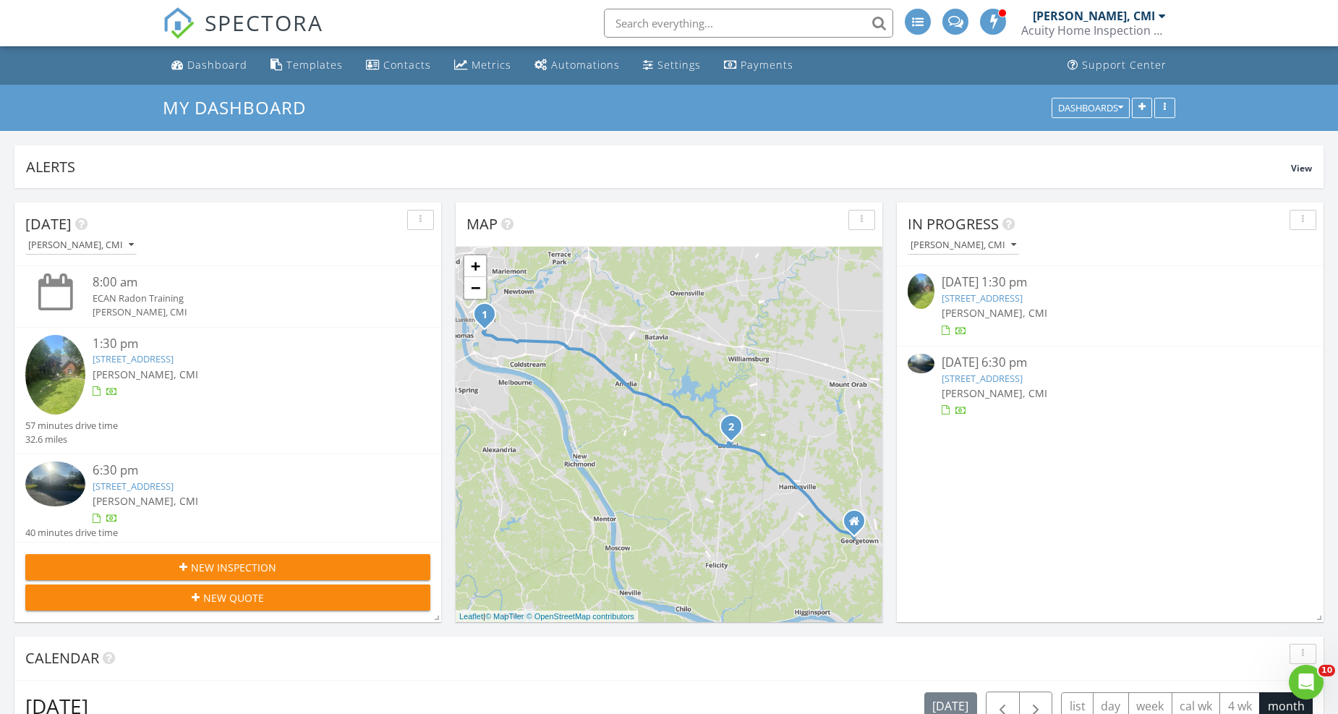
click at [986, 376] on link "[STREET_ADDRESS]" at bounding box center [982, 378] width 81 height 13
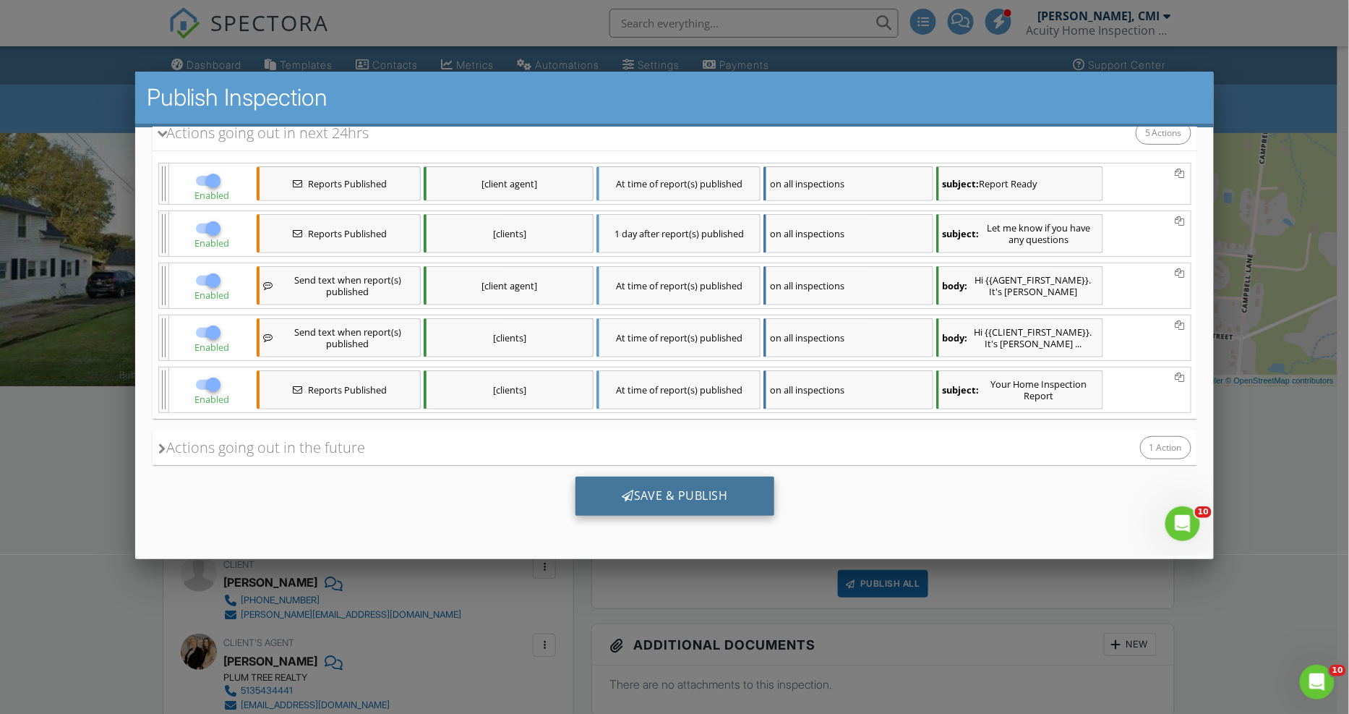
click at [678, 503] on div "Save & Publish" at bounding box center [674, 495] width 199 height 39
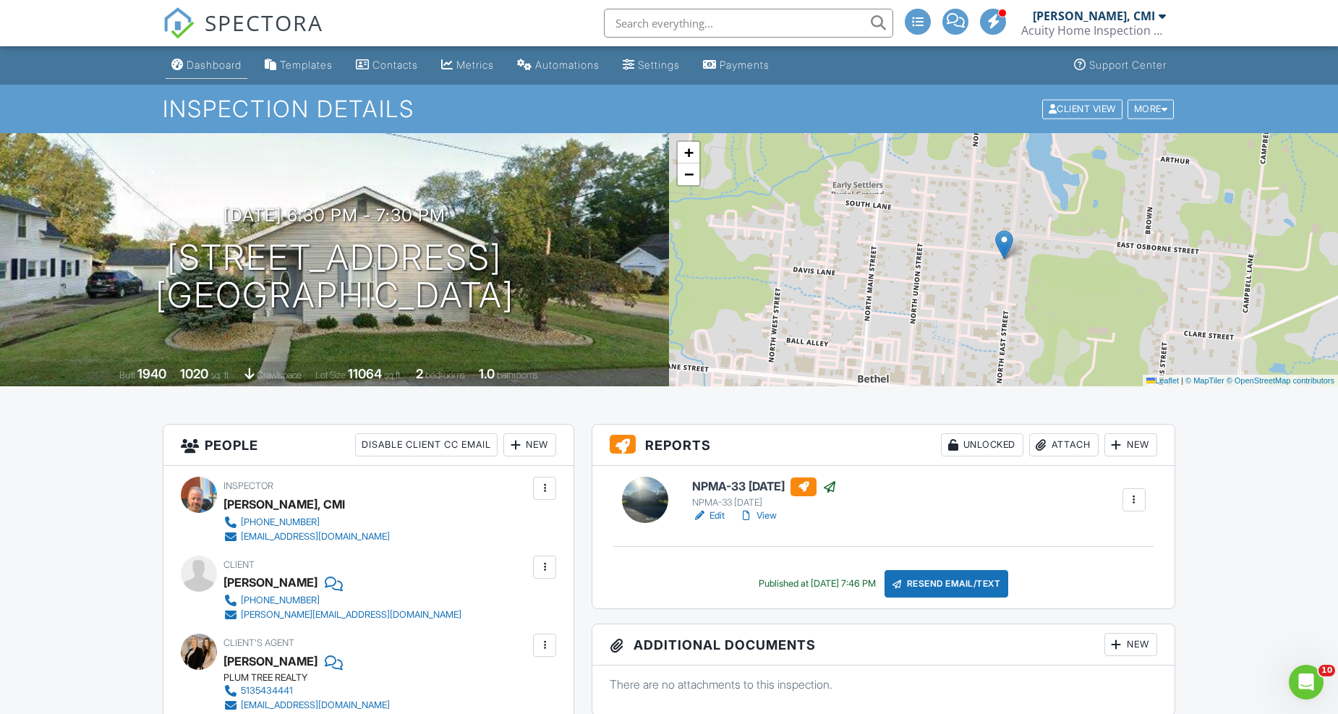
click at [198, 61] on div "Dashboard" at bounding box center [214, 65] width 55 height 12
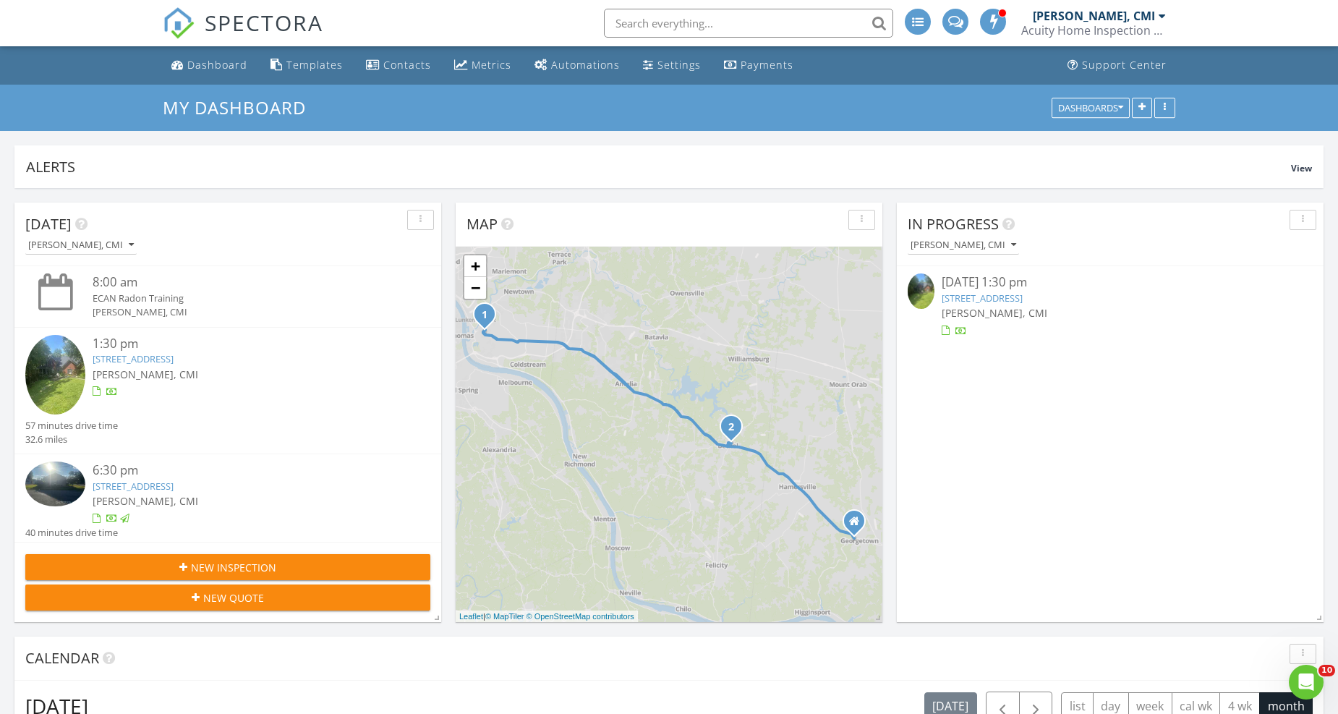
click at [1023, 297] on link "[STREET_ADDRESS]" at bounding box center [982, 297] width 81 height 13
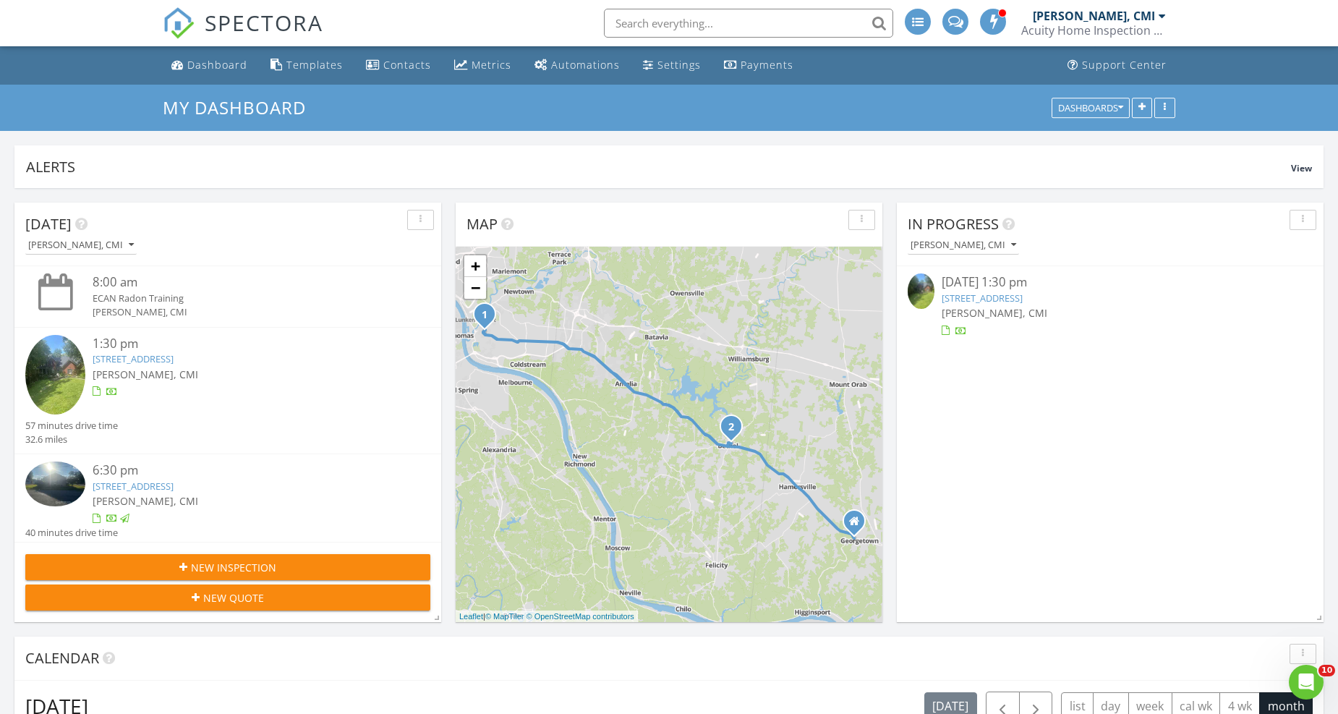
click at [1010, 294] on link "[STREET_ADDRESS]" at bounding box center [982, 297] width 81 height 13
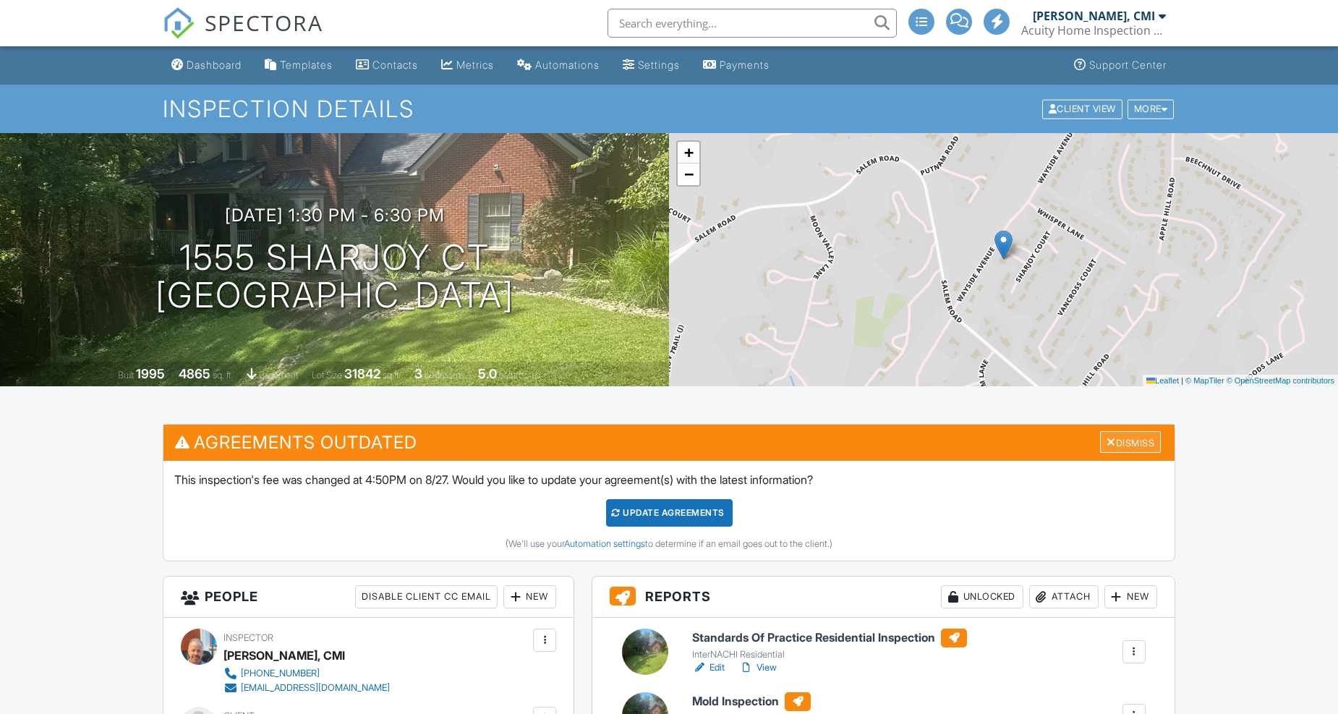
click at [1130, 431] on div "Dismiss" at bounding box center [1130, 442] width 61 height 22
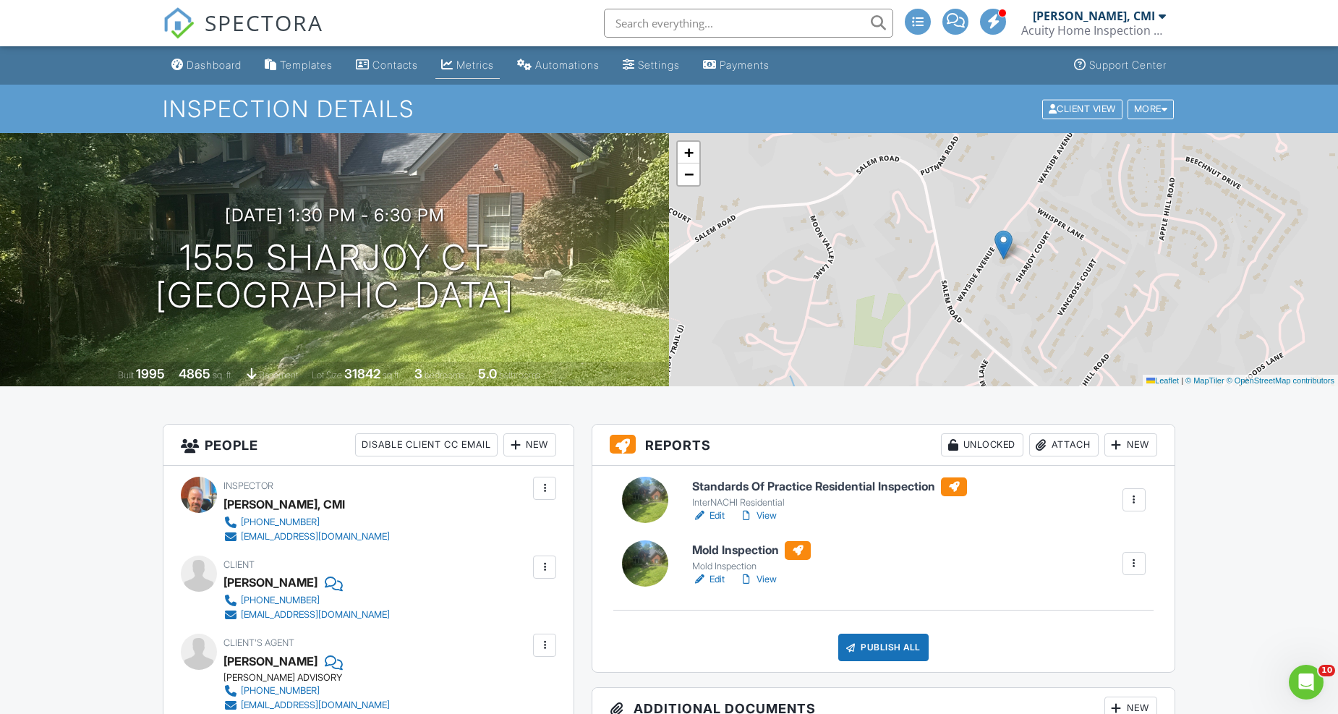
click at [453, 61] on div "Metrics" at bounding box center [447, 65] width 12 height 12
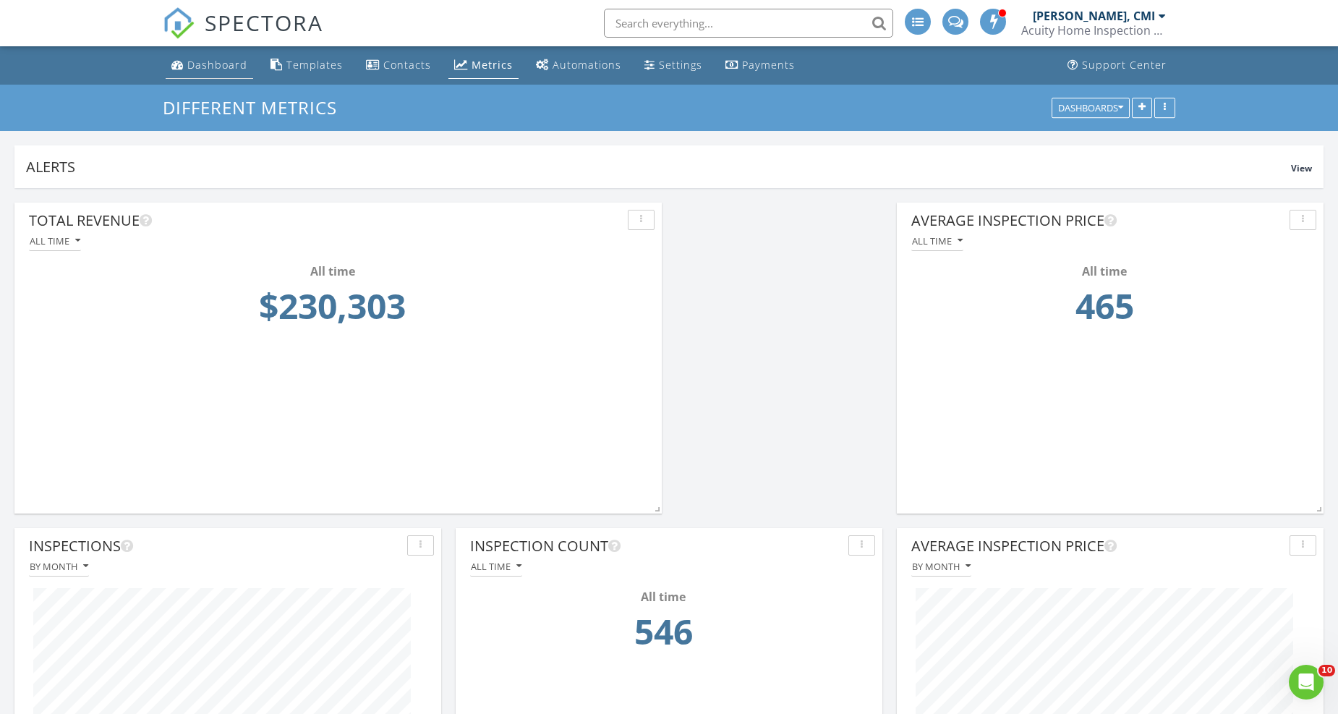
click at [210, 61] on div "Dashboard" at bounding box center [217, 65] width 60 height 14
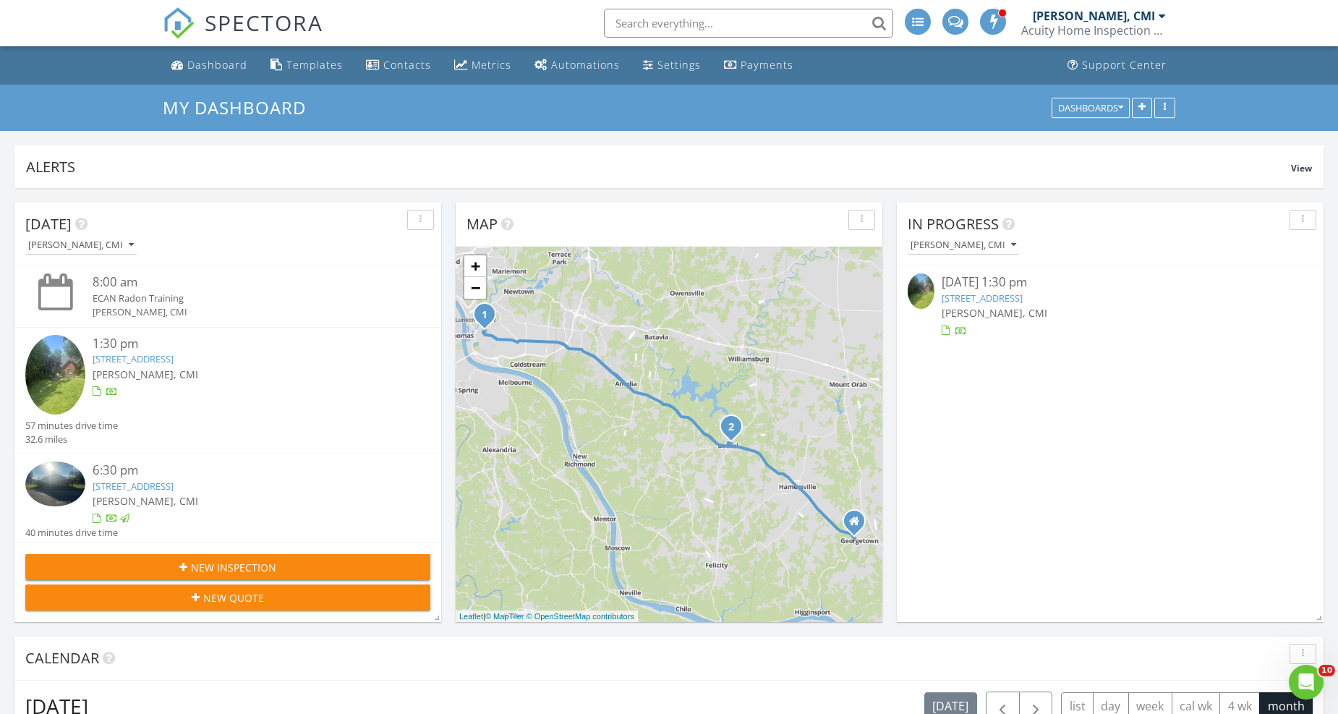
click at [1023, 299] on link "1555 Sharjoy Ct, CINCINNATI, OH 45230" at bounding box center [982, 297] width 81 height 13
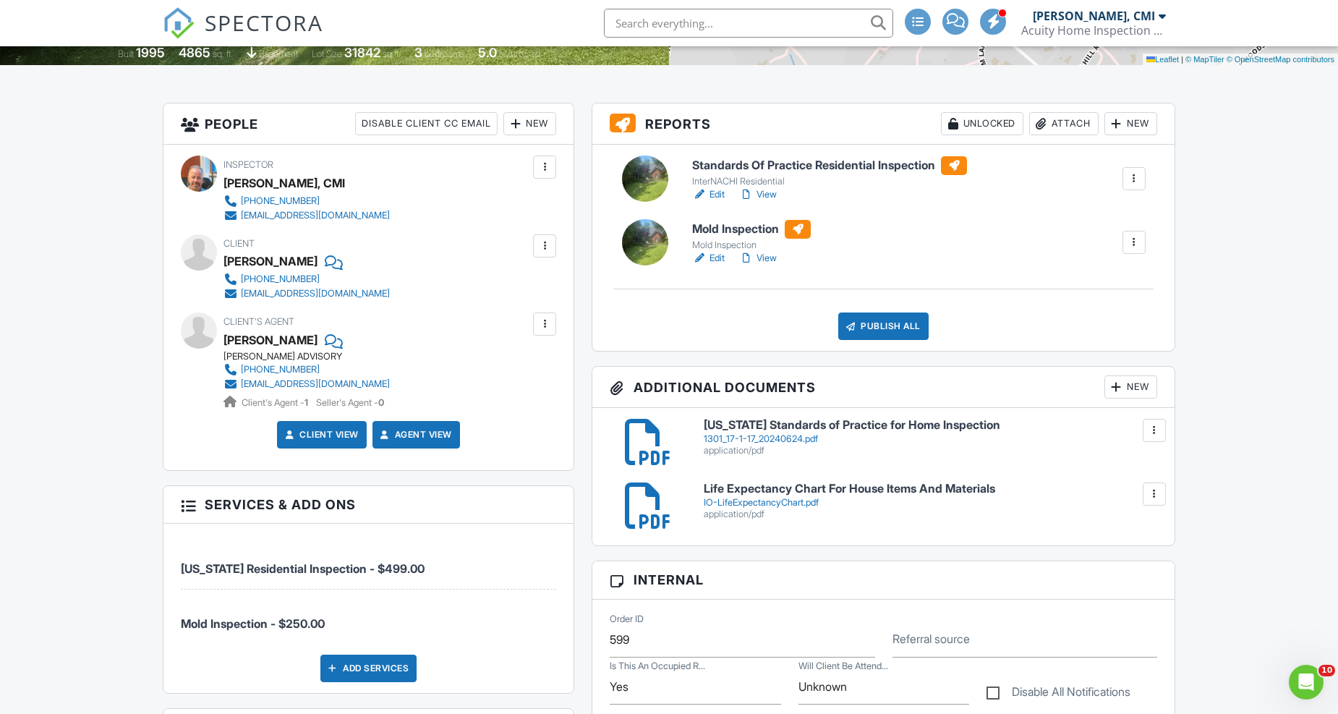
click at [768, 255] on link "View" at bounding box center [758, 258] width 38 height 14
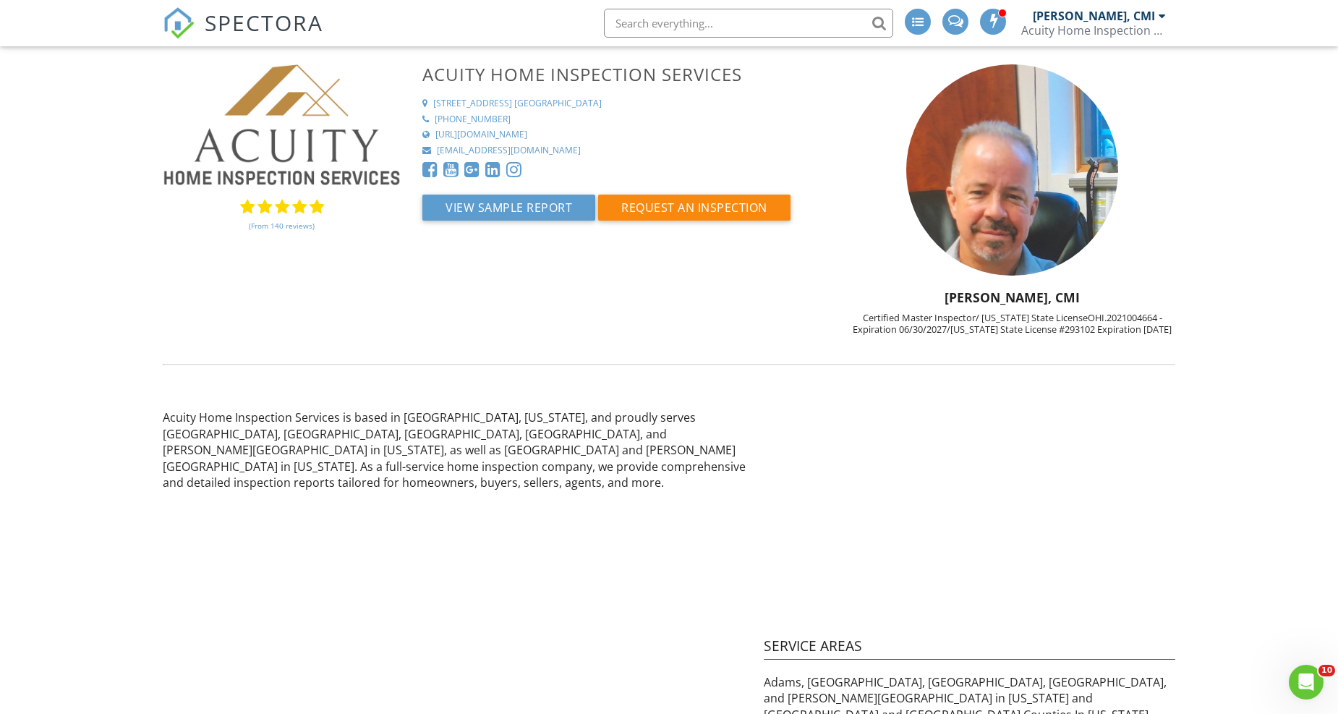
click at [263, 25] on span "SPECTORA" at bounding box center [264, 22] width 119 height 30
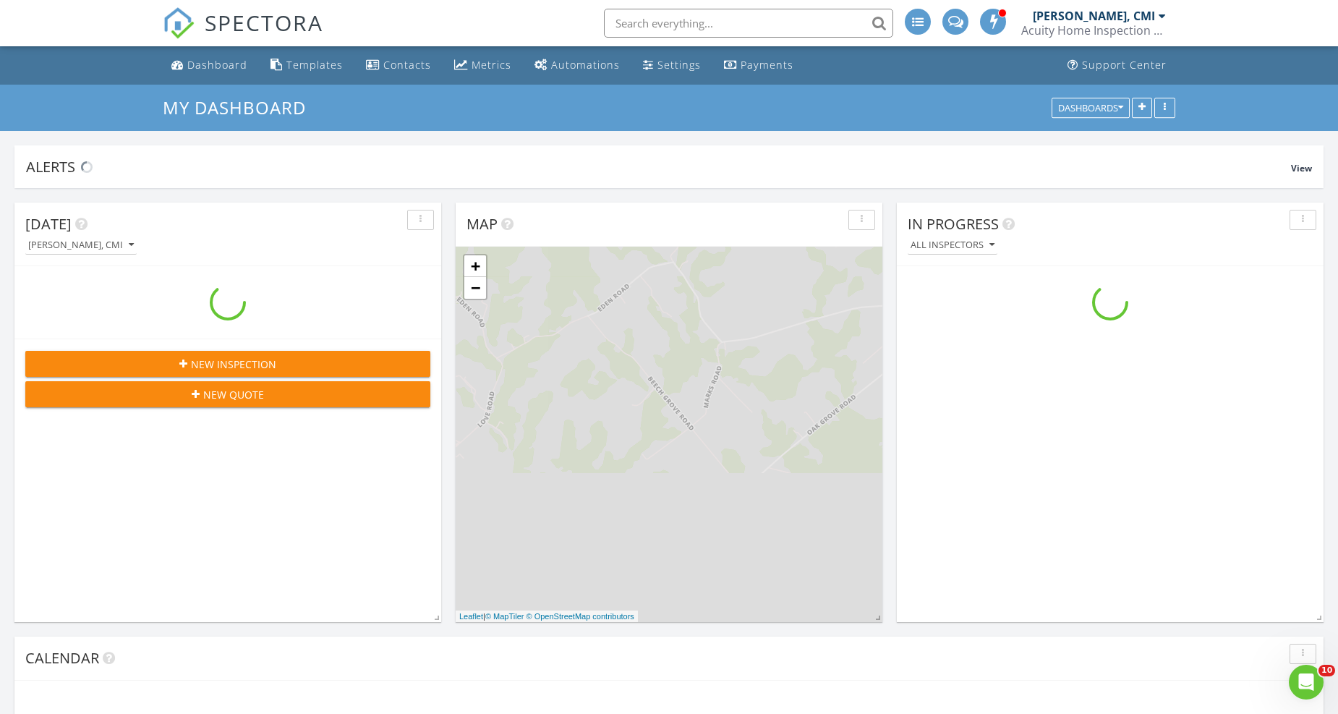
scroll to position [1775, 1363]
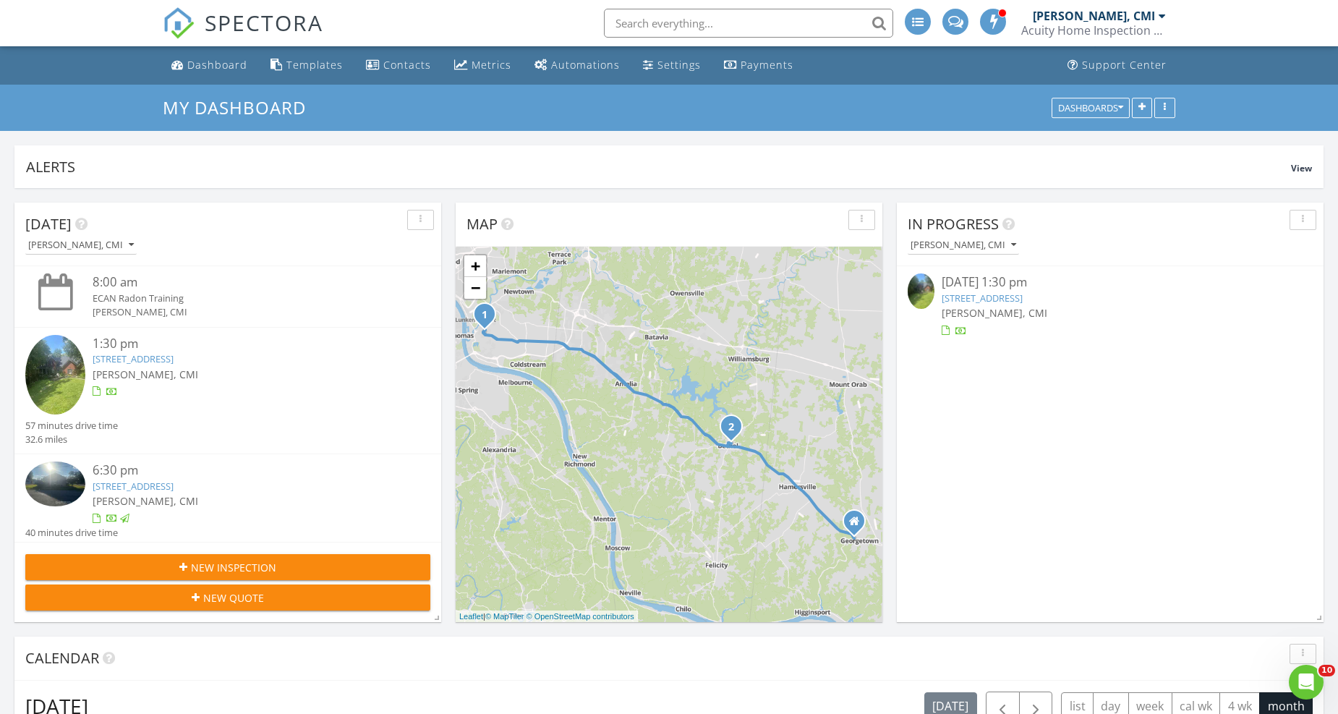
click at [1023, 294] on link "[STREET_ADDRESS]" at bounding box center [982, 297] width 81 height 13
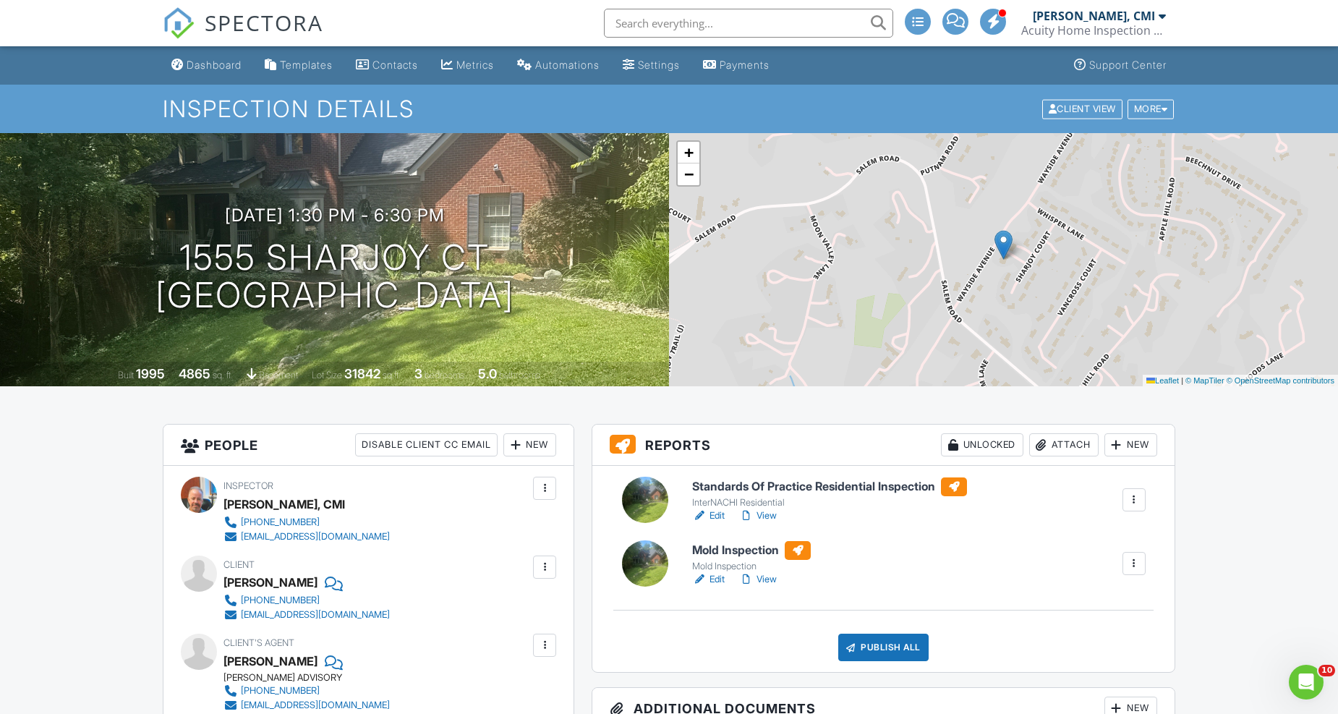
click at [717, 514] on link "Edit" at bounding box center [708, 515] width 33 height 14
